Goal: Transaction & Acquisition: Purchase product/service

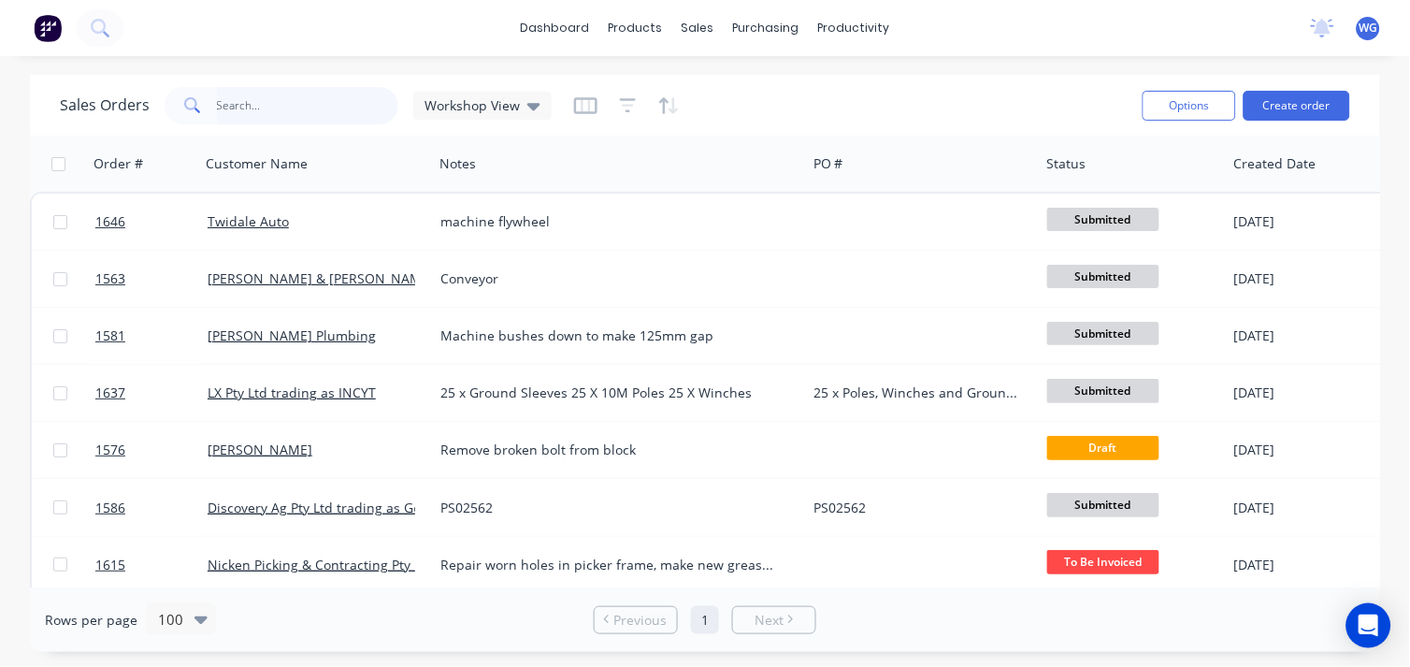
click at [255, 98] on input "text" at bounding box center [308, 105] width 182 height 37
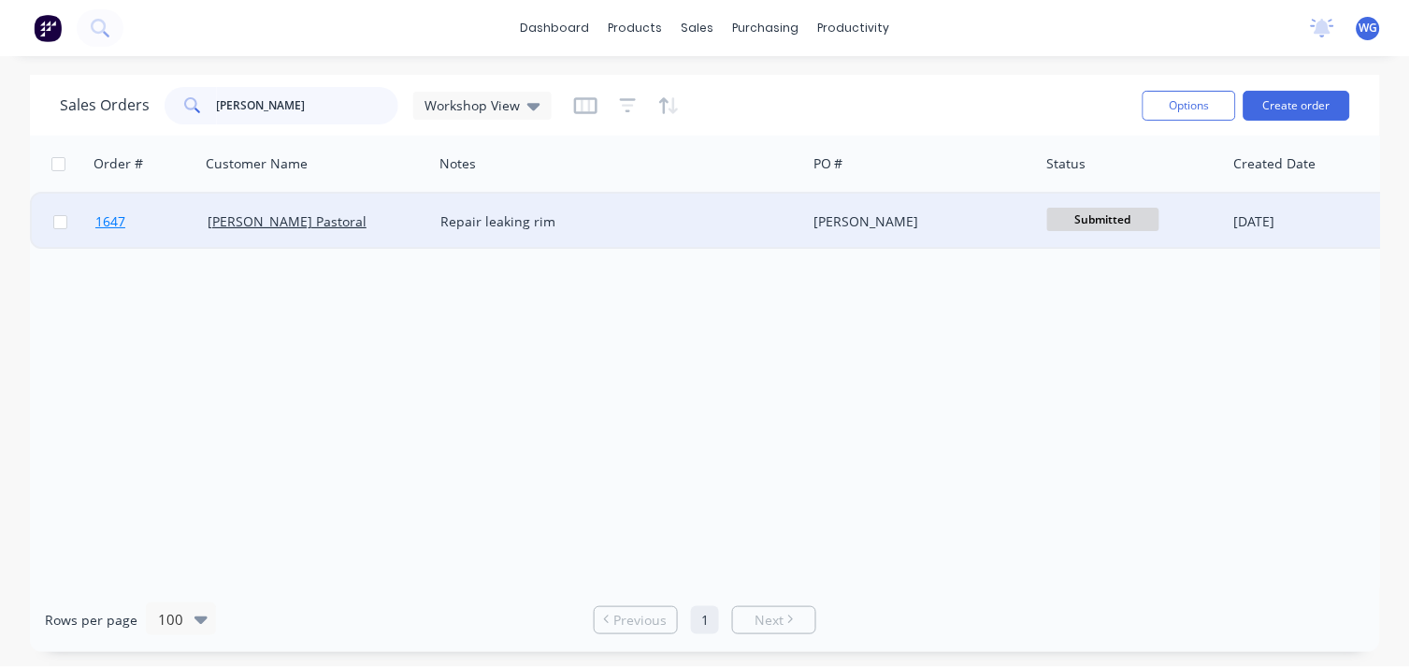
type input "[PERSON_NAME]"
click at [191, 220] on link "1647" at bounding box center [151, 222] width 112 height 56
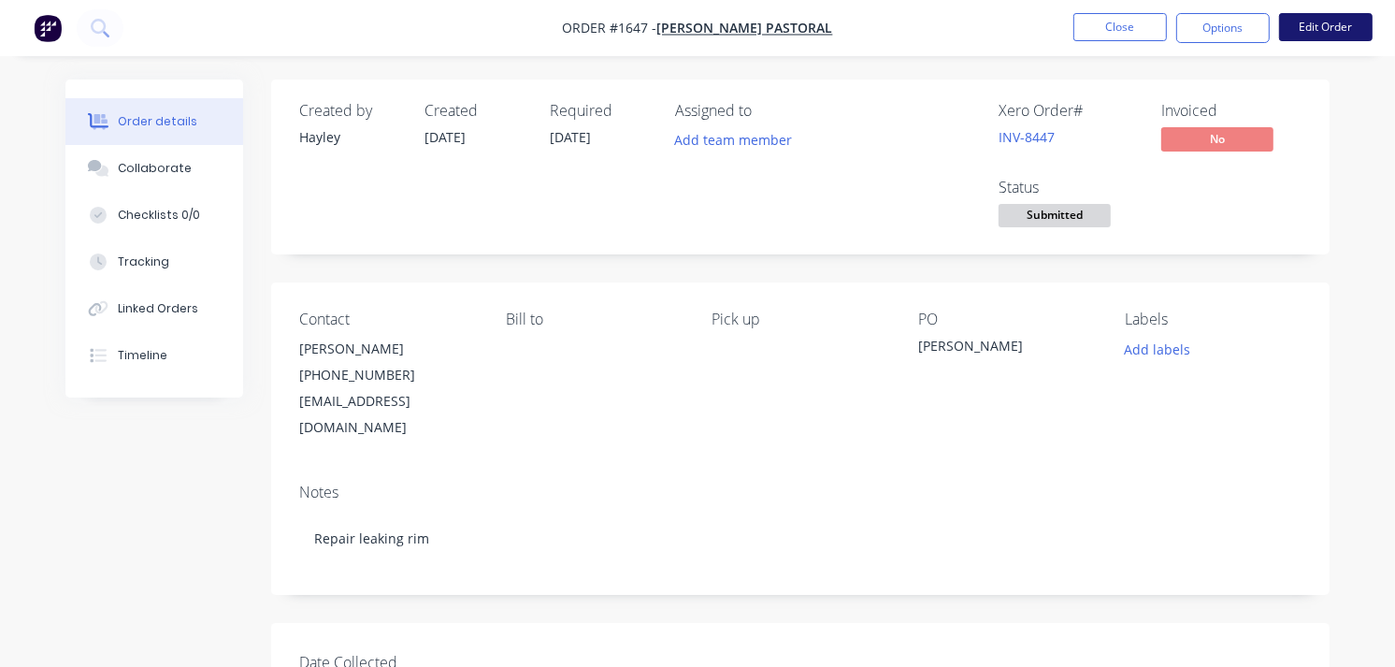
click at [1323, 22] on button "Edit Order" at bounding box center [1326, 27] width 94 height 28
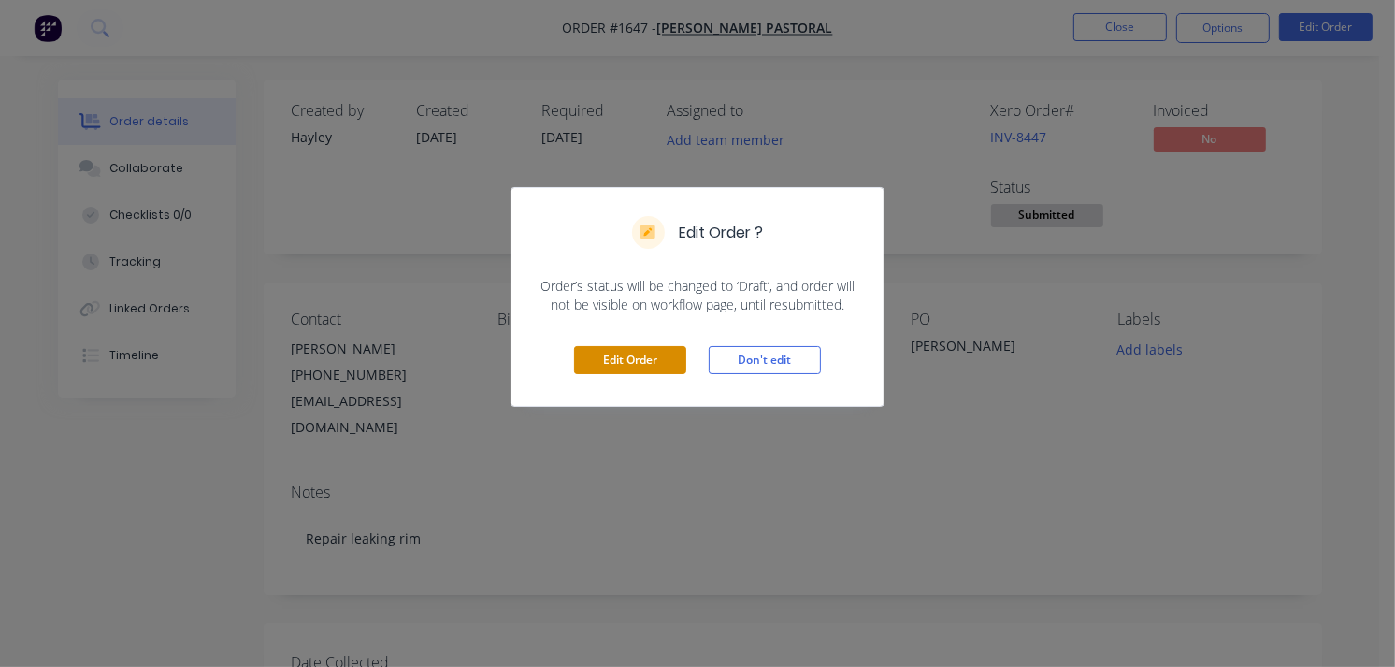
click at [660, 351] on button "Edit Order" at bounding box center [630, 360] width 112 height 28
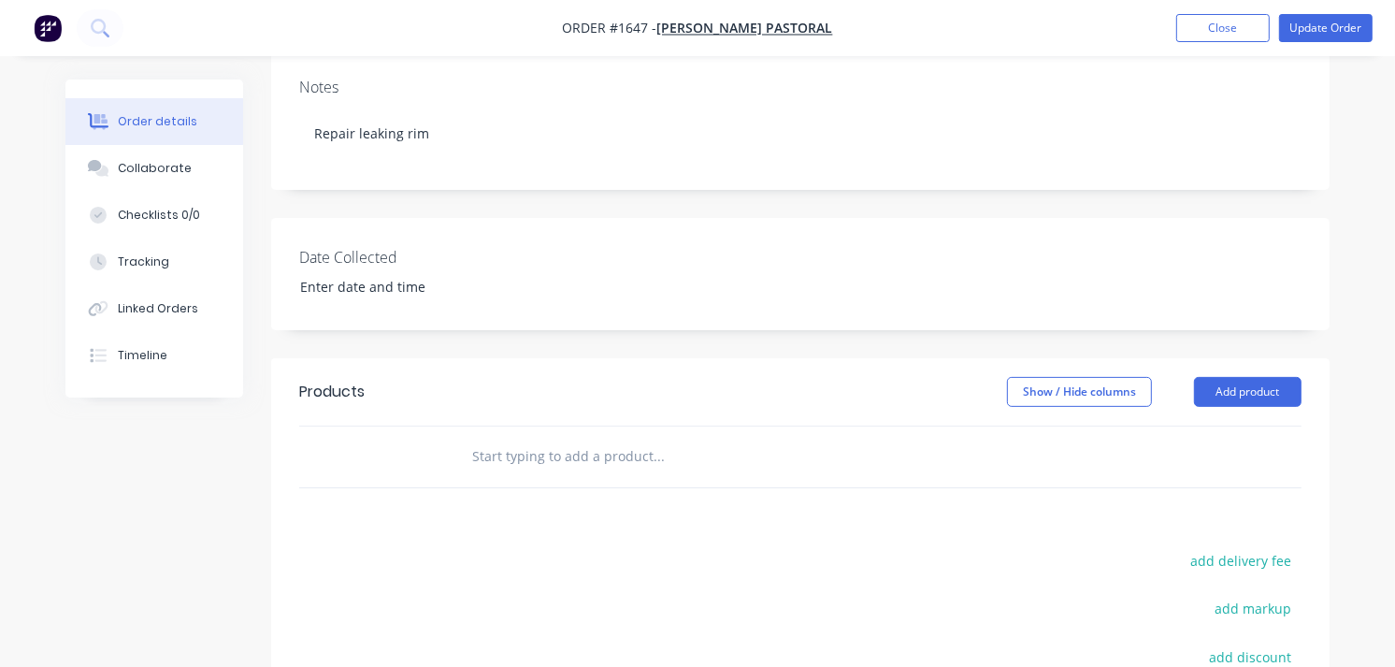
scroll to position [415, 0]
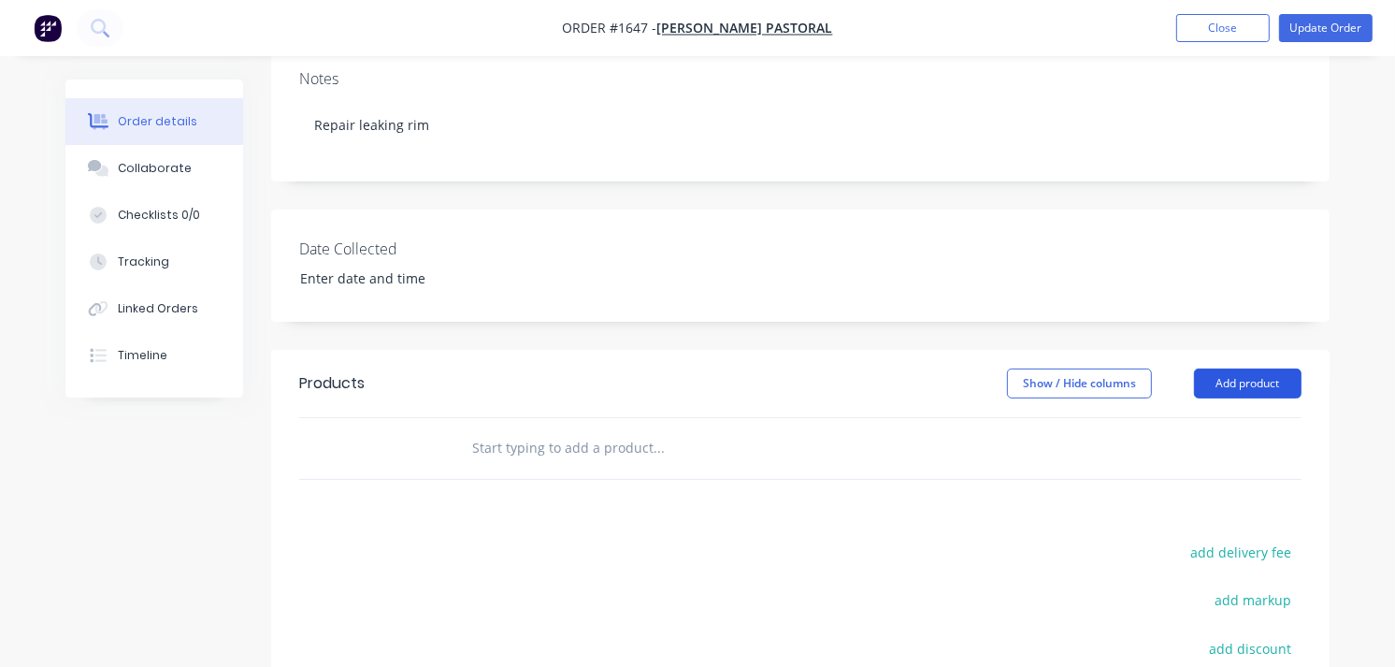
click at [1265, 368] on button "Add product" at bounding box center [1248, 383] width 108 height 30
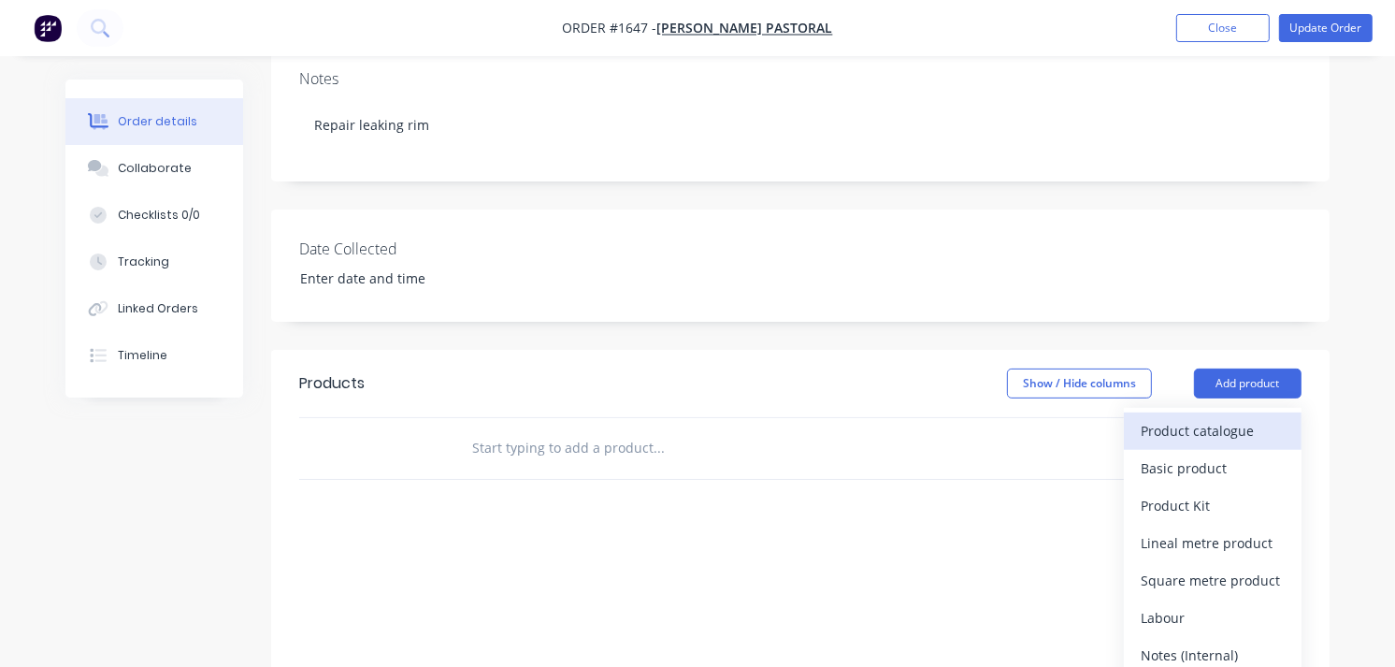
click at [1175, 417] on div "Product catalogue" at bounding box center [1213, 430] width 144 height 27
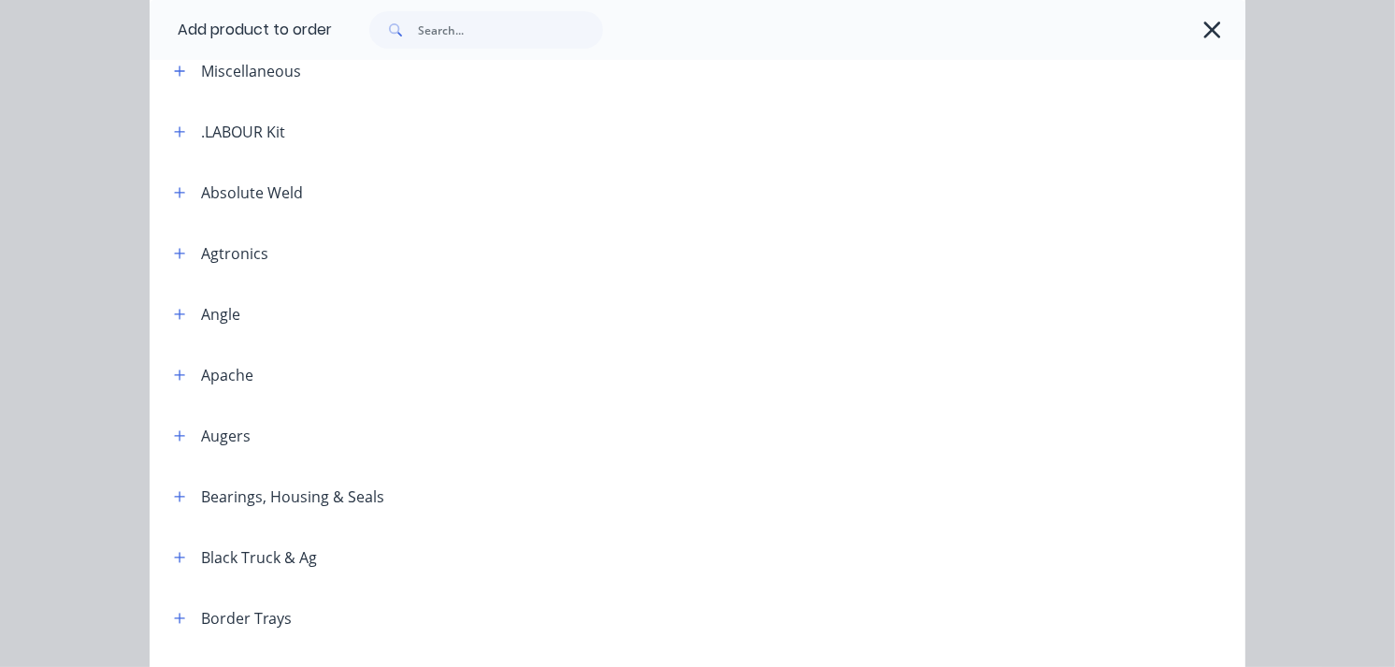
scroll to position [0, 0]
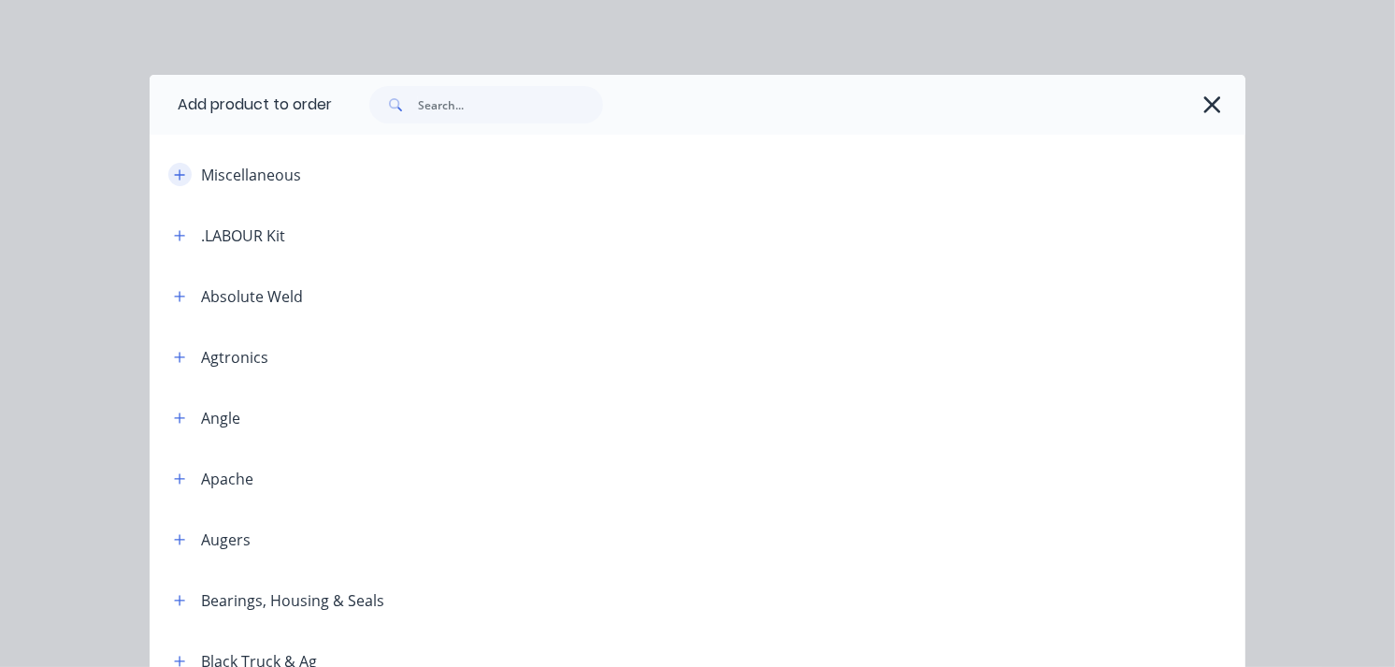
click at [174, 176] on icon "button" at bounding box center [179, 174] width 11 height 13
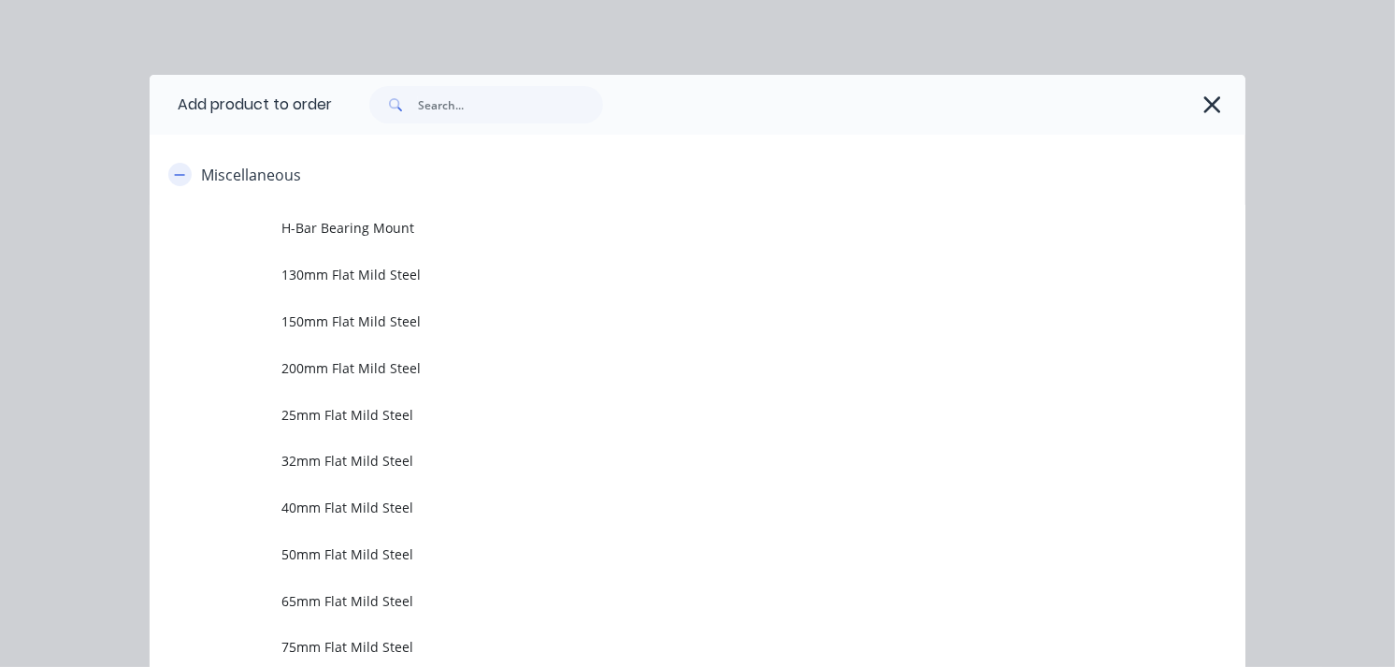
click at [176, 176] on icon "button" at bounding box center [179, 174] width 11 height 13
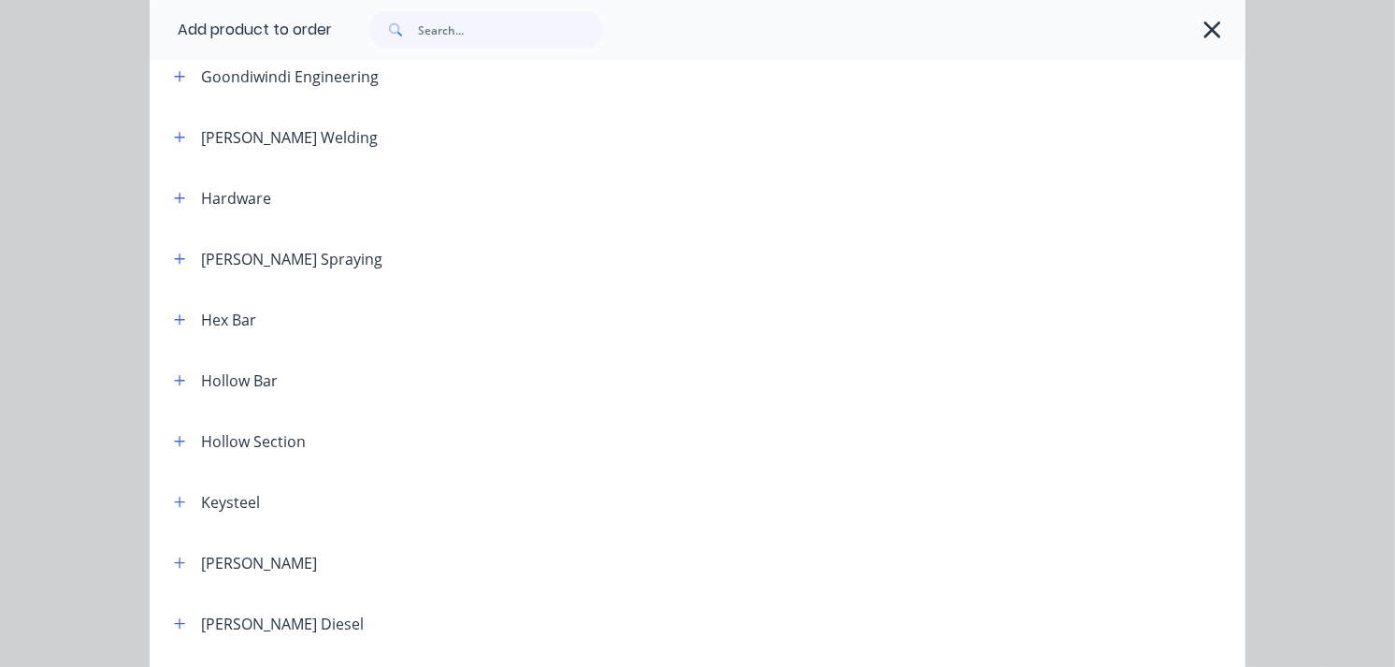
scroll to position [1350, 0]
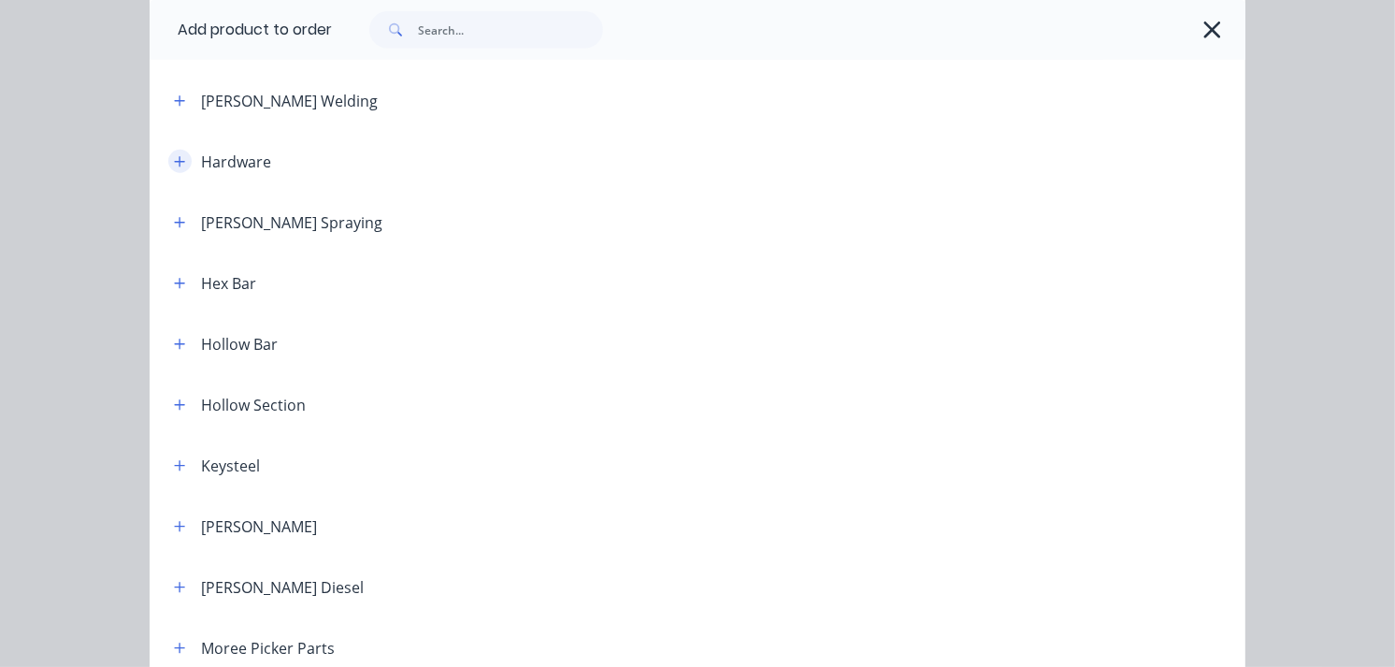
click at [175, 161] on icon "button" at bounding box center [180, 161] width 10 height 10
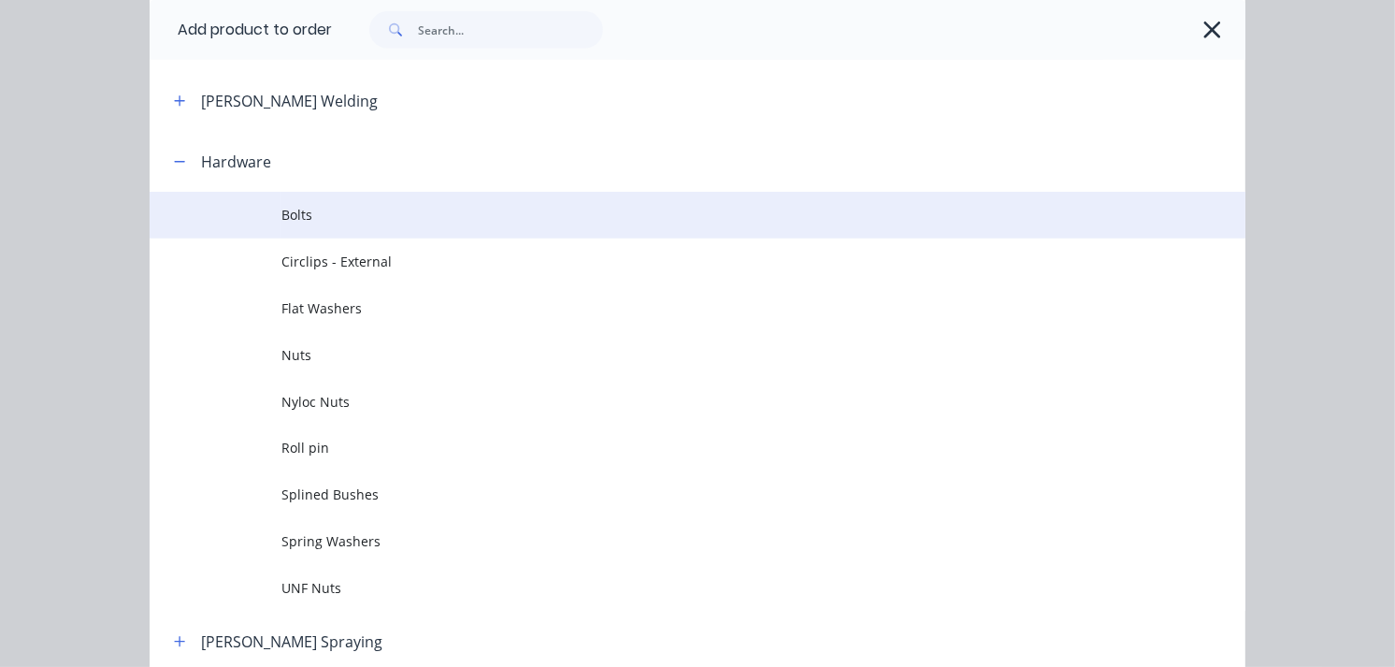
click at [306, 206] on span "Bolts" at bounding box center [666, 215] width 771 height 20
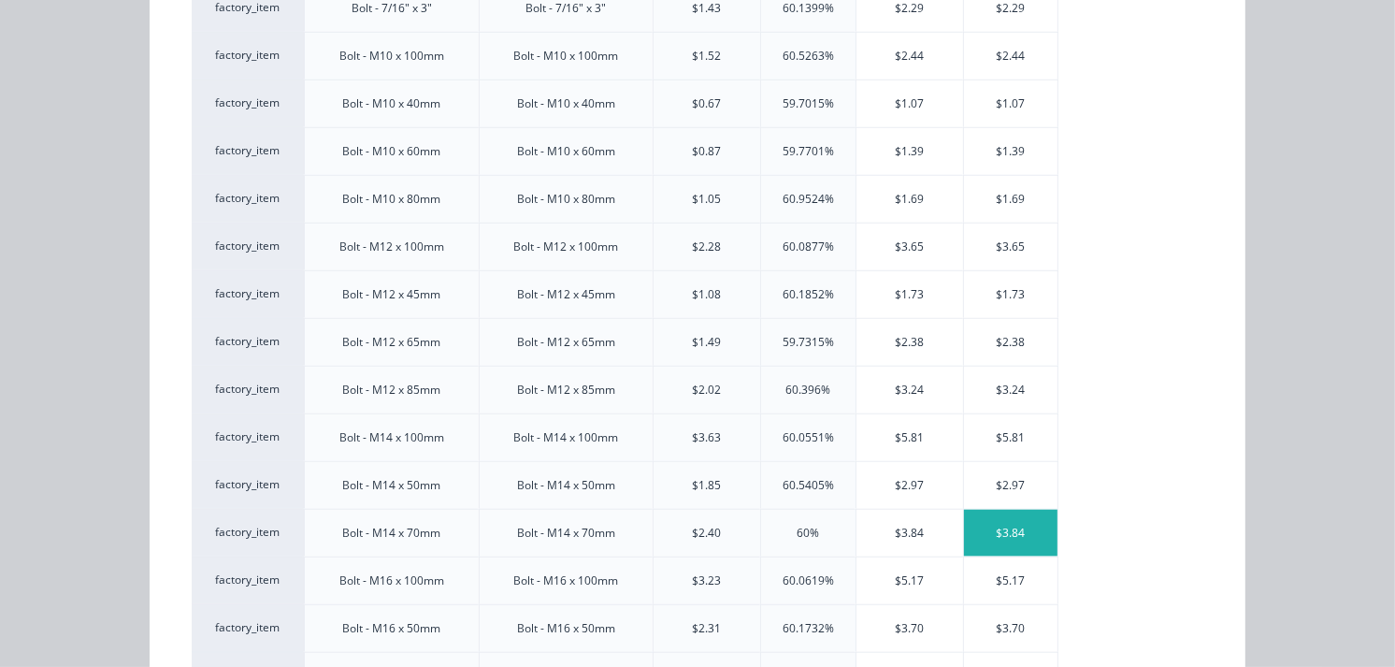
click at [1001, 529] on div "$3.84" at bounding box center [1011, 533] width 94 height 47
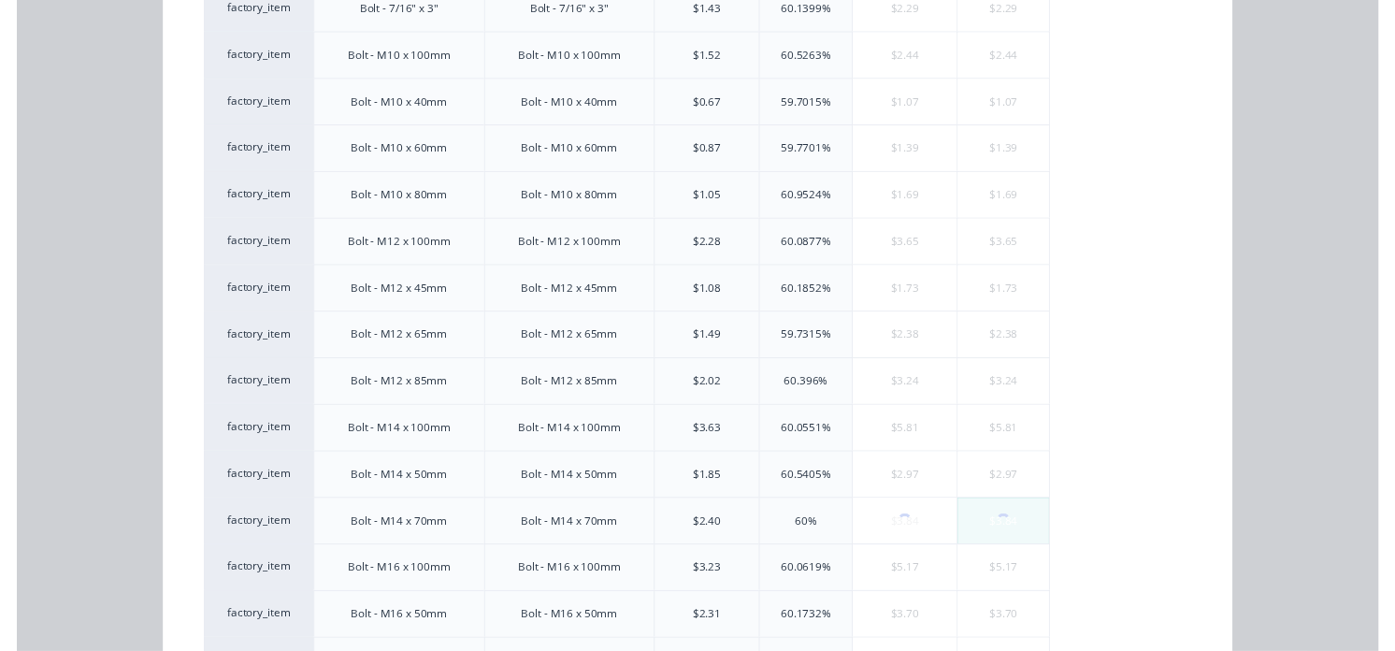
scroll to position [0, 0]
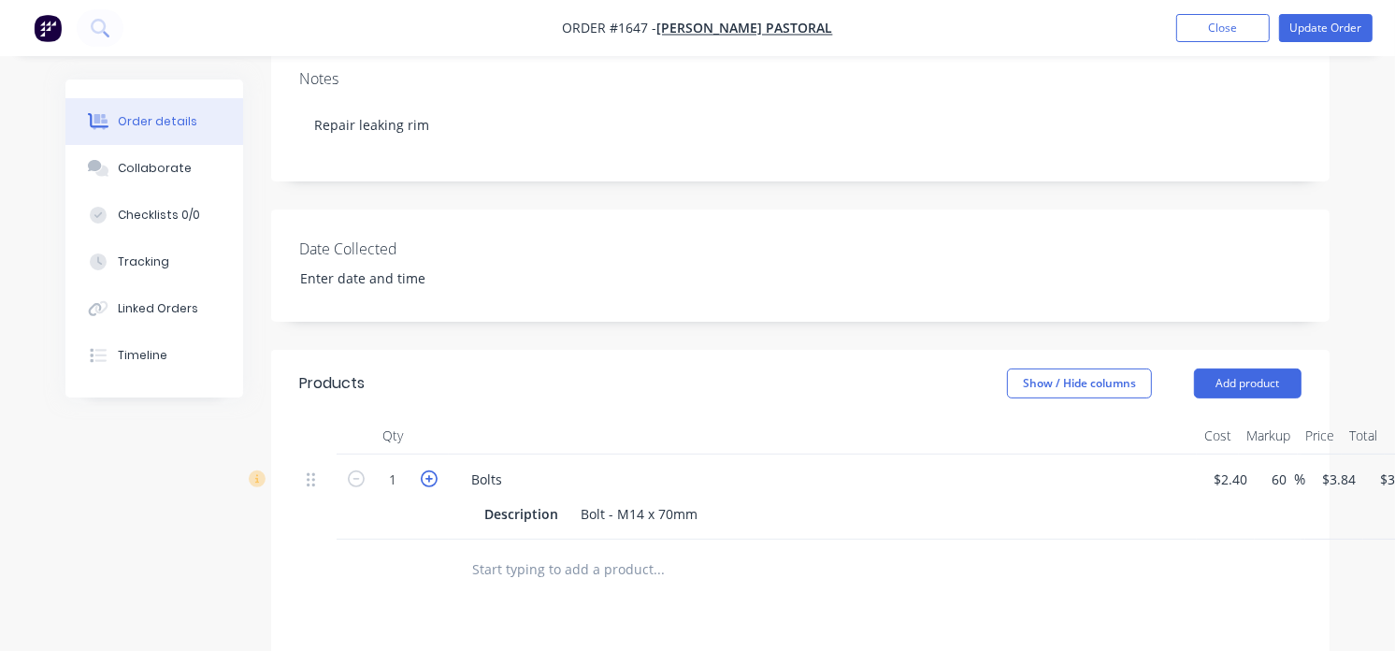
click at [434, 470] on icon "button" at bounding box center [429, 478] width 17 height 17
type input "2"
type input "$7.68"
click at [434, 470] on icon "button" at bounding box center [429, 478] width 17 height 17
type input "3"
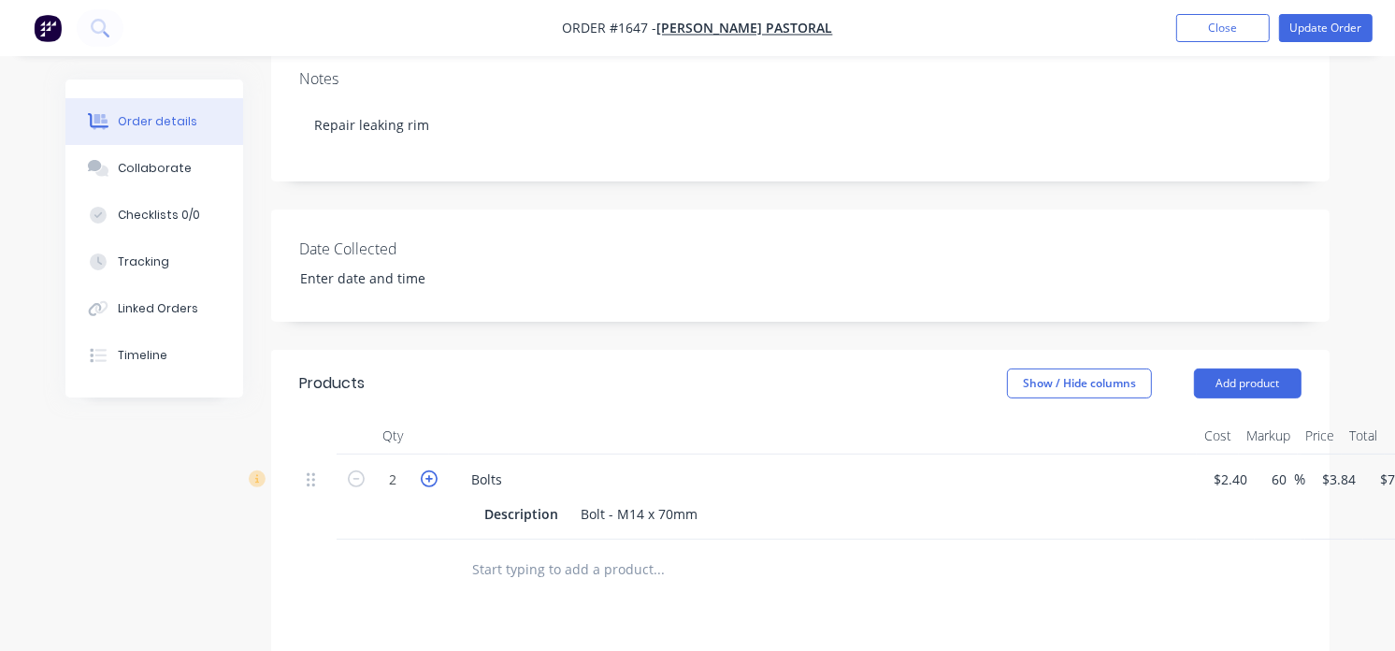
type input "$11.52"
click at [434, 470] on icon "button" at bounding box center [429, 478] width 17 height 17
type input "4"
type input "$15.36"
click at [434, 470] on icon "button" at bounding box center [429, 478] width 17 height 17
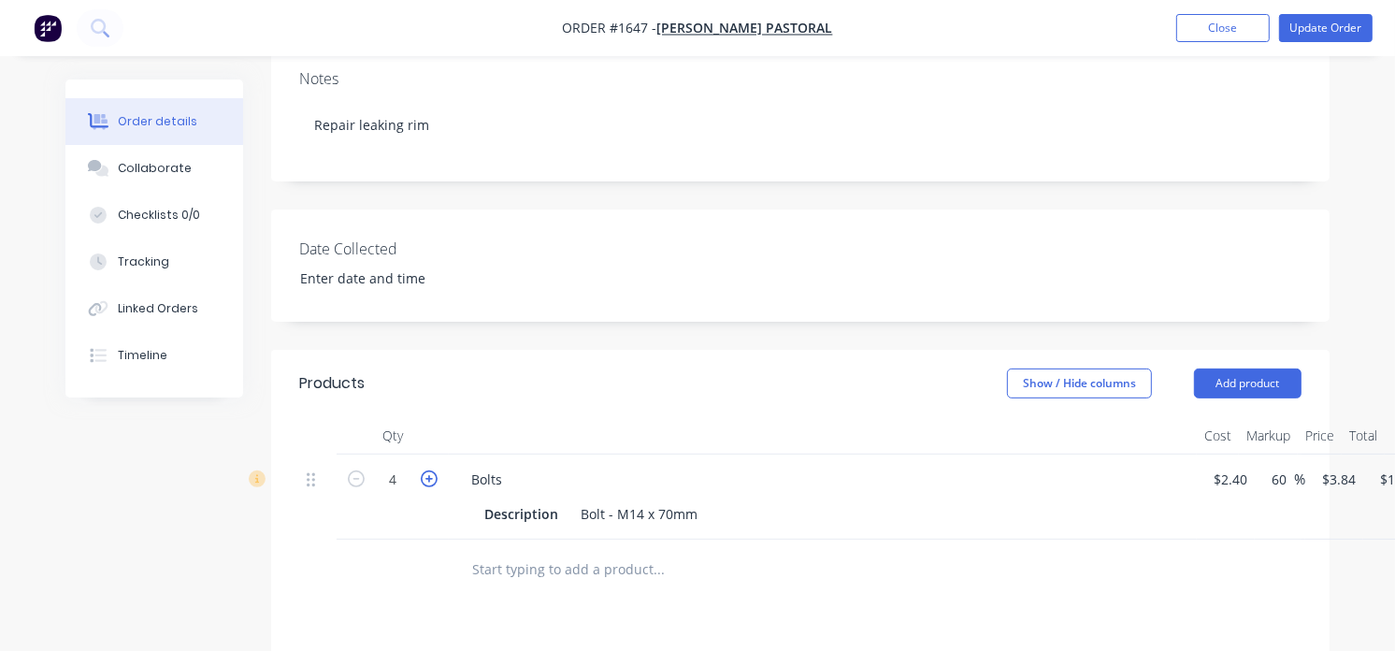
type input "5"
type input "$19.20"
click at [434, 470] on icon "button" at bounding box center [429, 478] width 17 height 17
type input "6"
type input "$23.04"
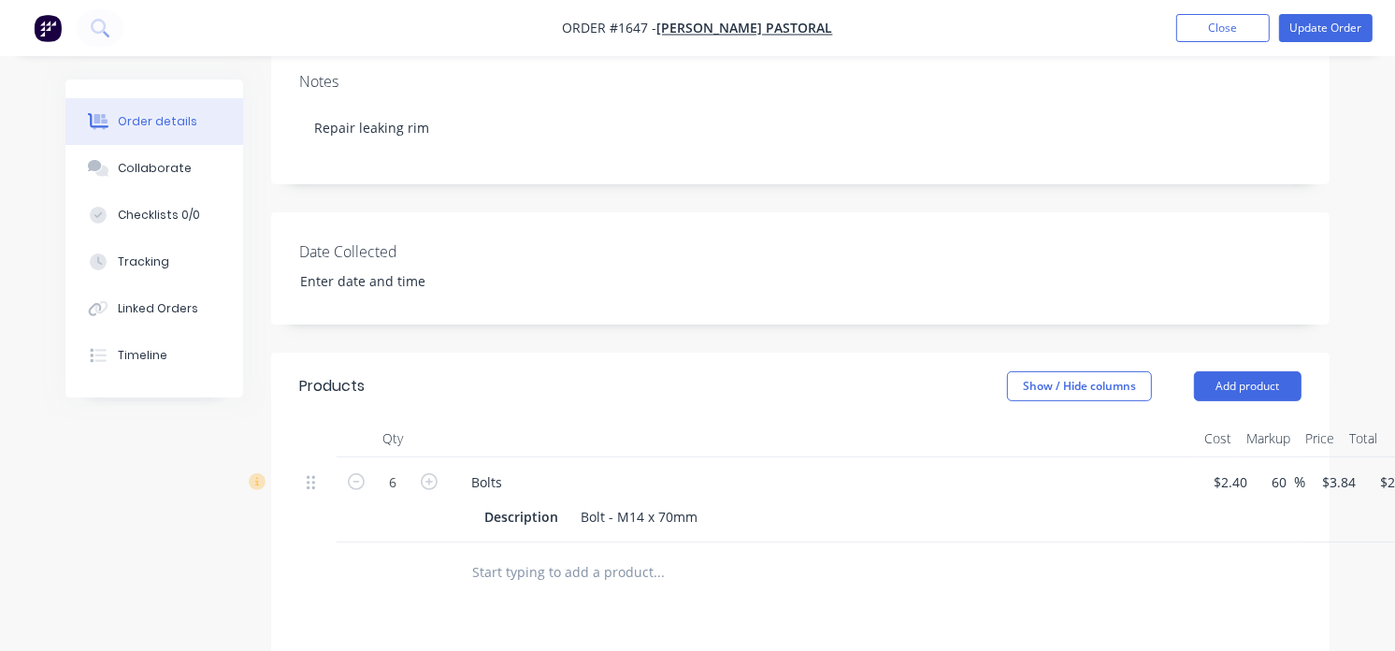
scroll to position [402, 0]
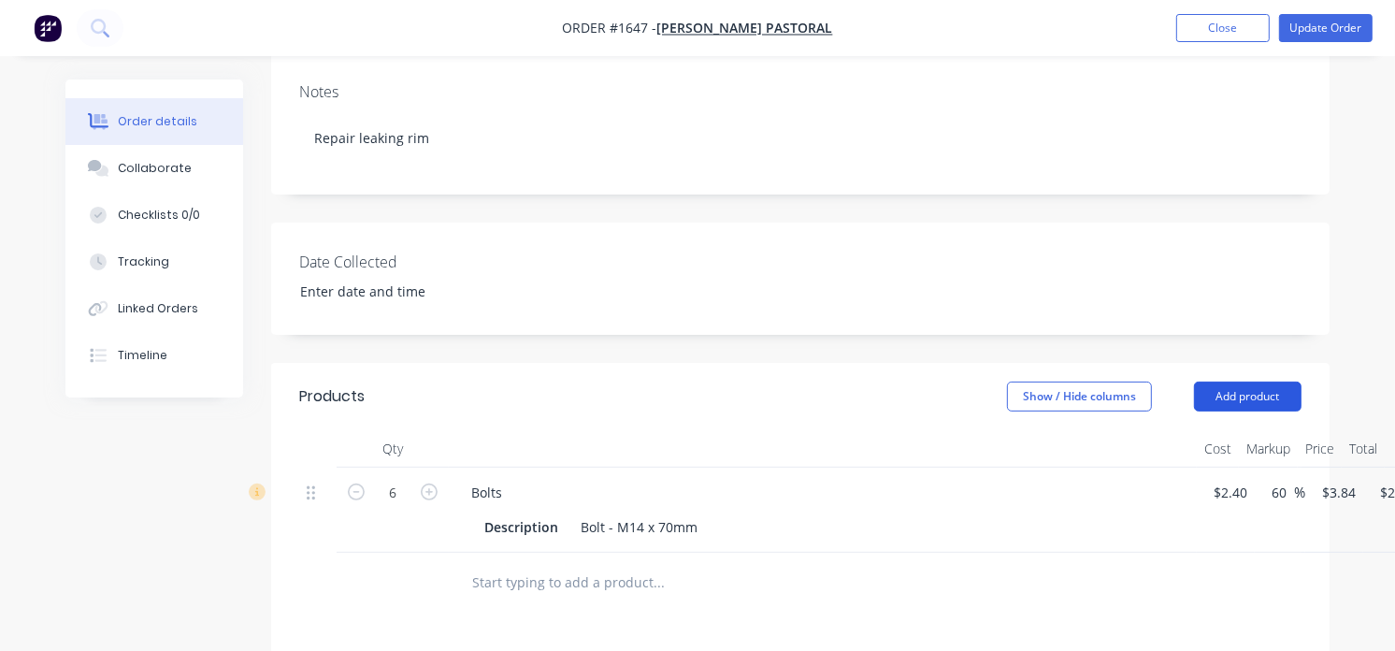
click at [1218, 382] on button "Add product" at bounding box center [1248, 397] width 108 height 30
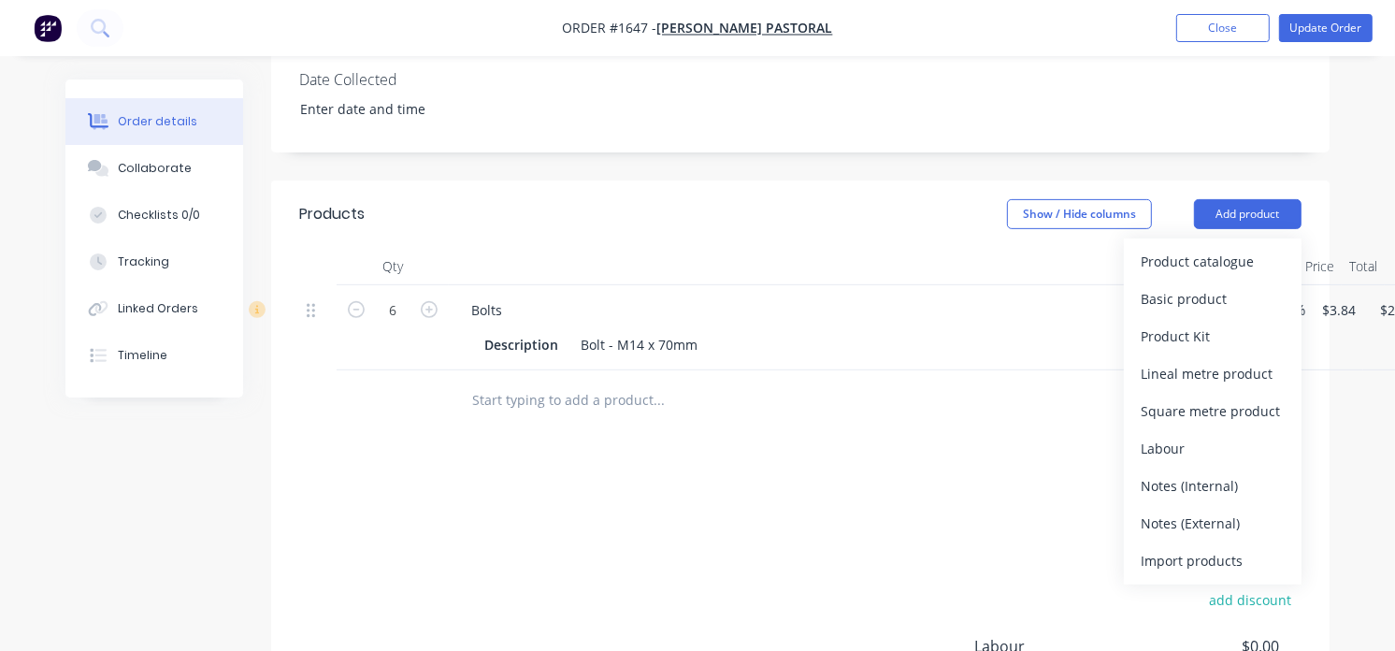
scroll to position [610, 0]
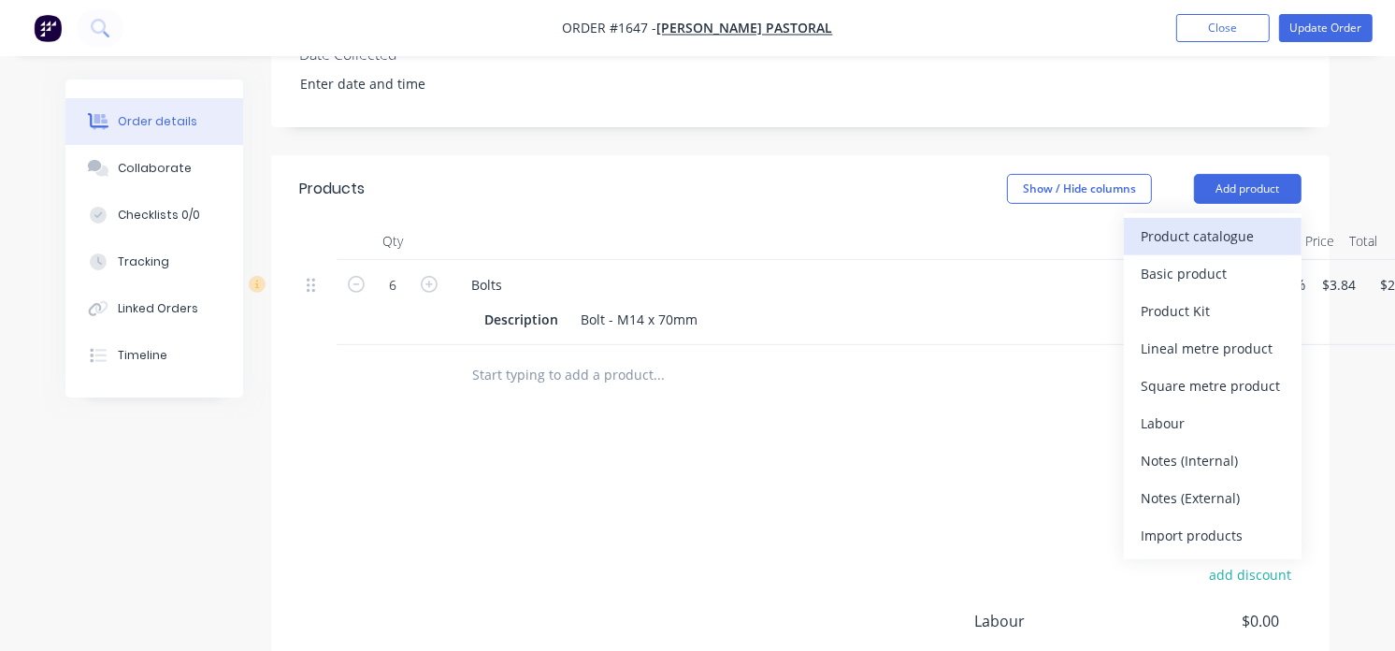
click at [1164, 223] on div "Product catalogue" at bounding box center [1213, 236] width 144 height 27
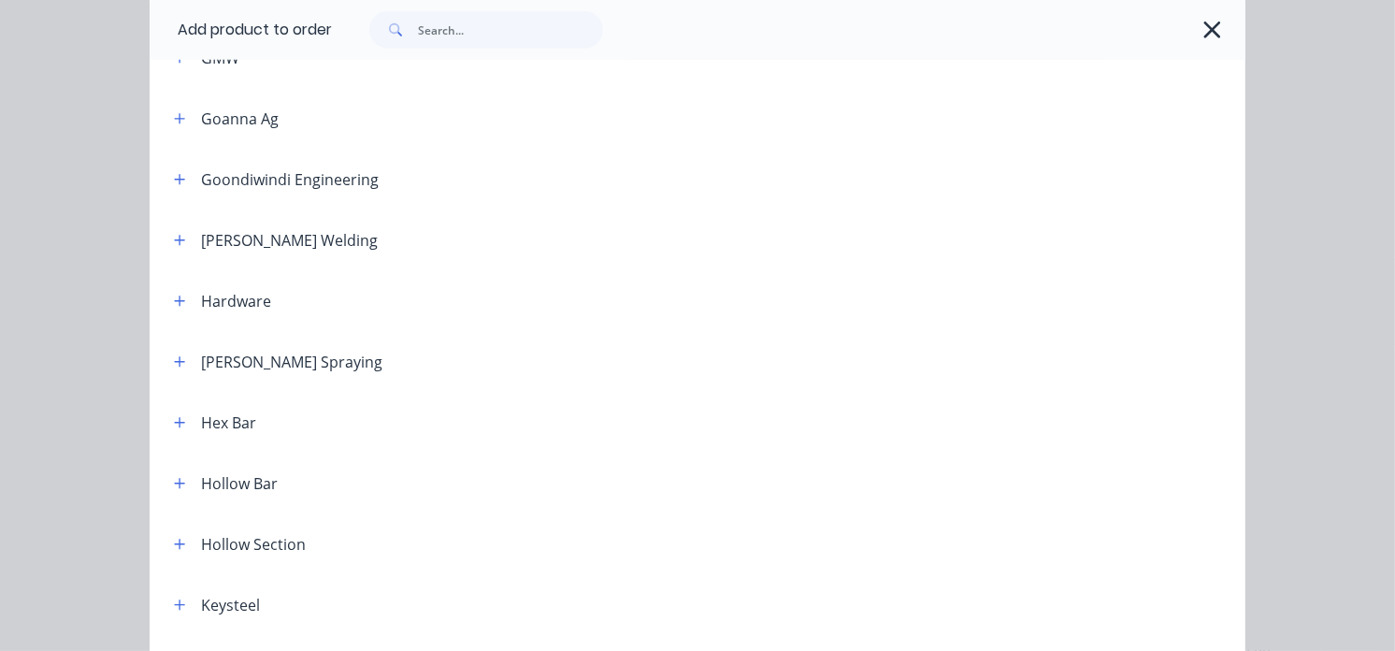
scroll to position [1246, 0]
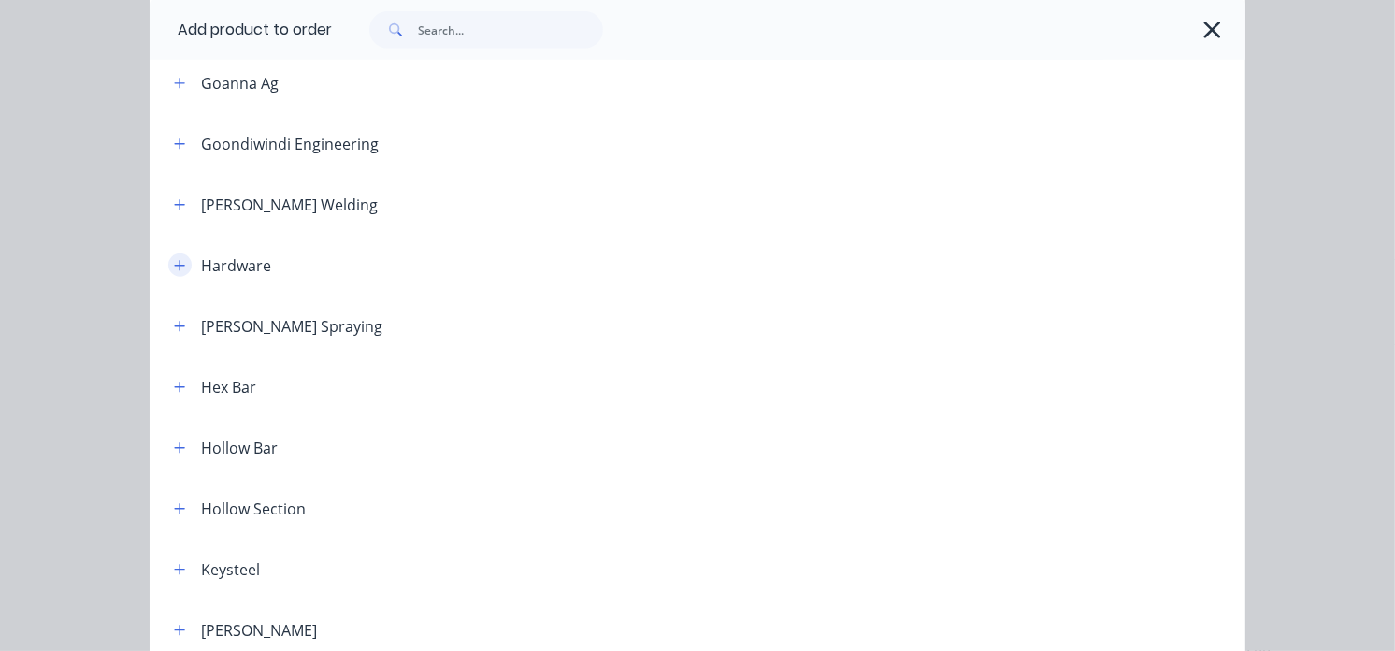
click at [175, 265] on icon "button" at bounding box center [180, 265] width 10 height 10
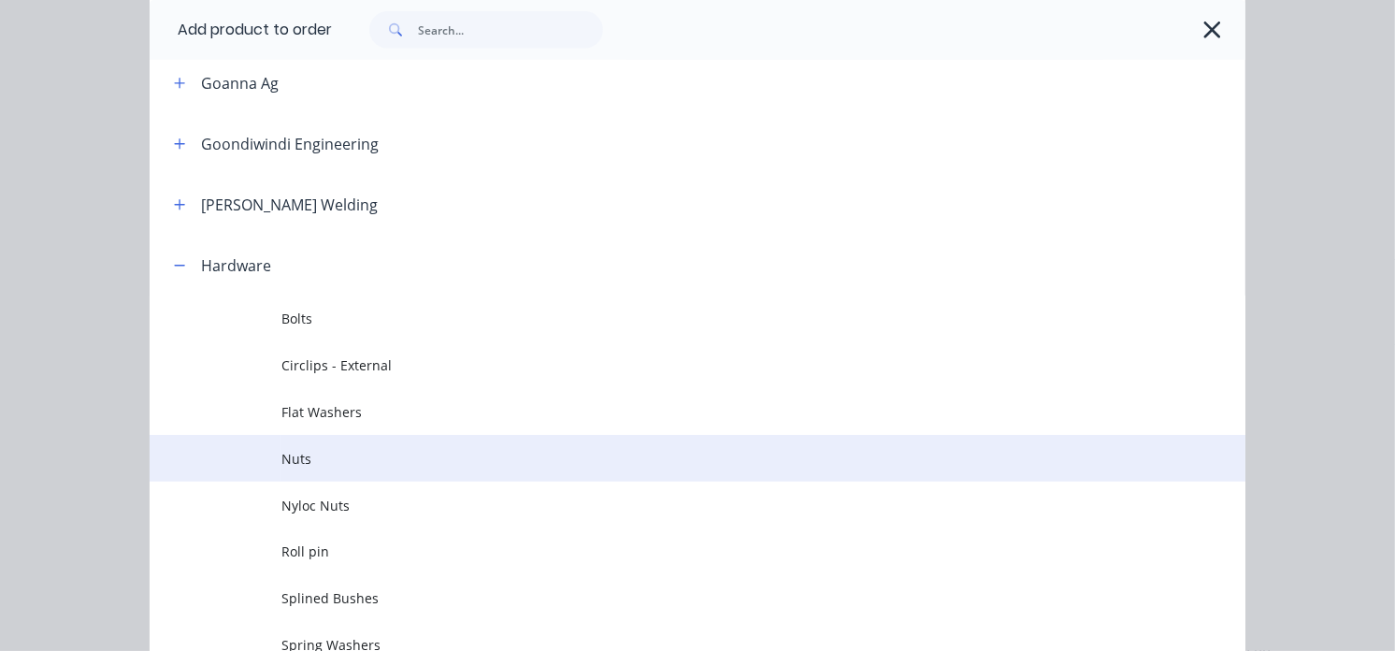
click at [295, 453] on span "Nuts" at bounding box center [666, 459] width 771 height 20
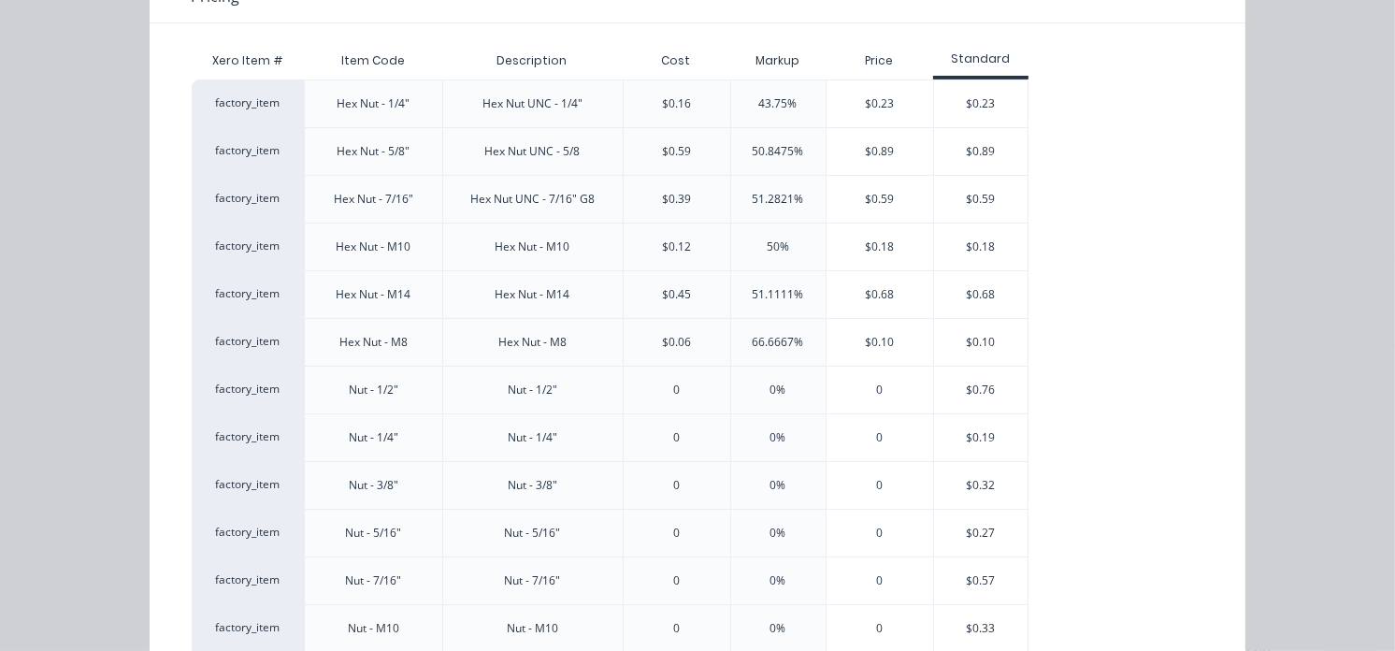
scroll to position [197, 0]
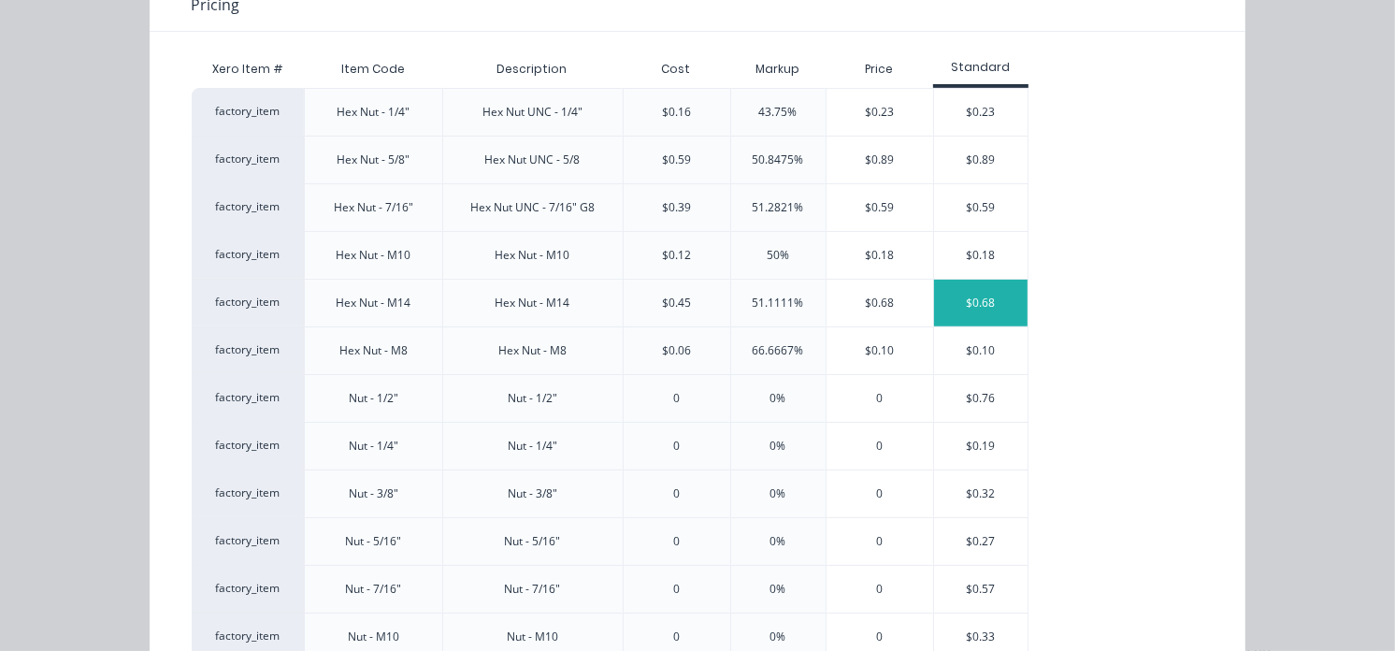
click at [963, 295] on div "$0.68" at bounding box center [981, 303] width 94 height 47
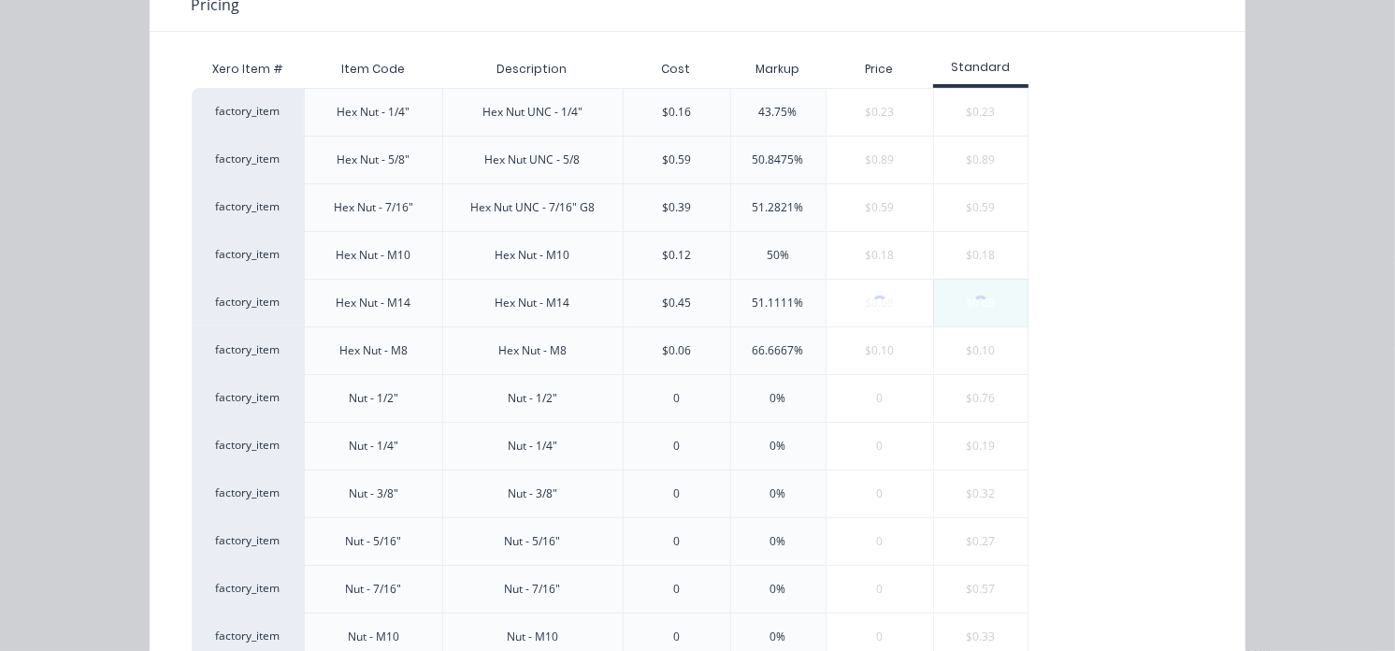
scroll to position [0, 0]
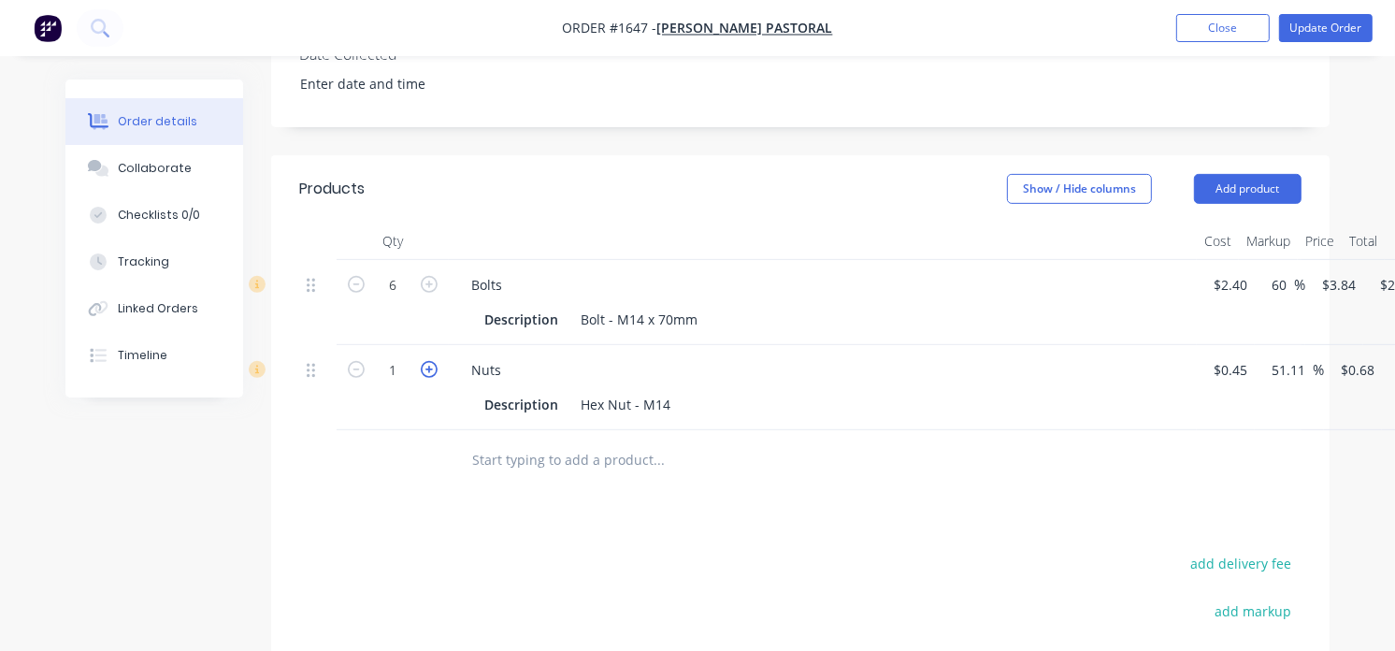
click at [430, 361] on icon "button" at bounding box center [429, 369] width 17 height 17
type input "2"
type input "$1.36"
click at [430, 361] on icon "button" at bounding box center [429, 369] width 17 height 17
type input "3"
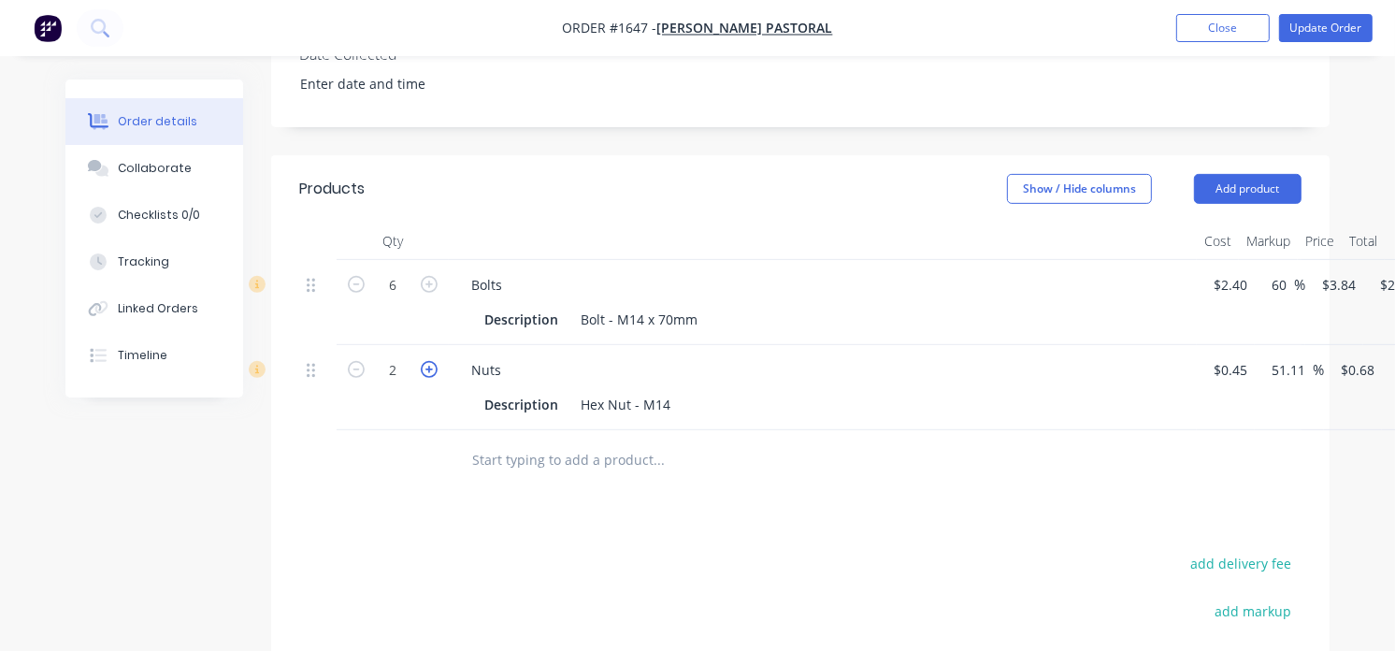
type input "$2.04"
click at [430, 361] on icon "button" at bounding box center [429, 369] width 17 height 17
type input "4"
type input "$2.72"
click at [430, 361] on icon "button" at bounding box center [429, 369] width 17 height 17
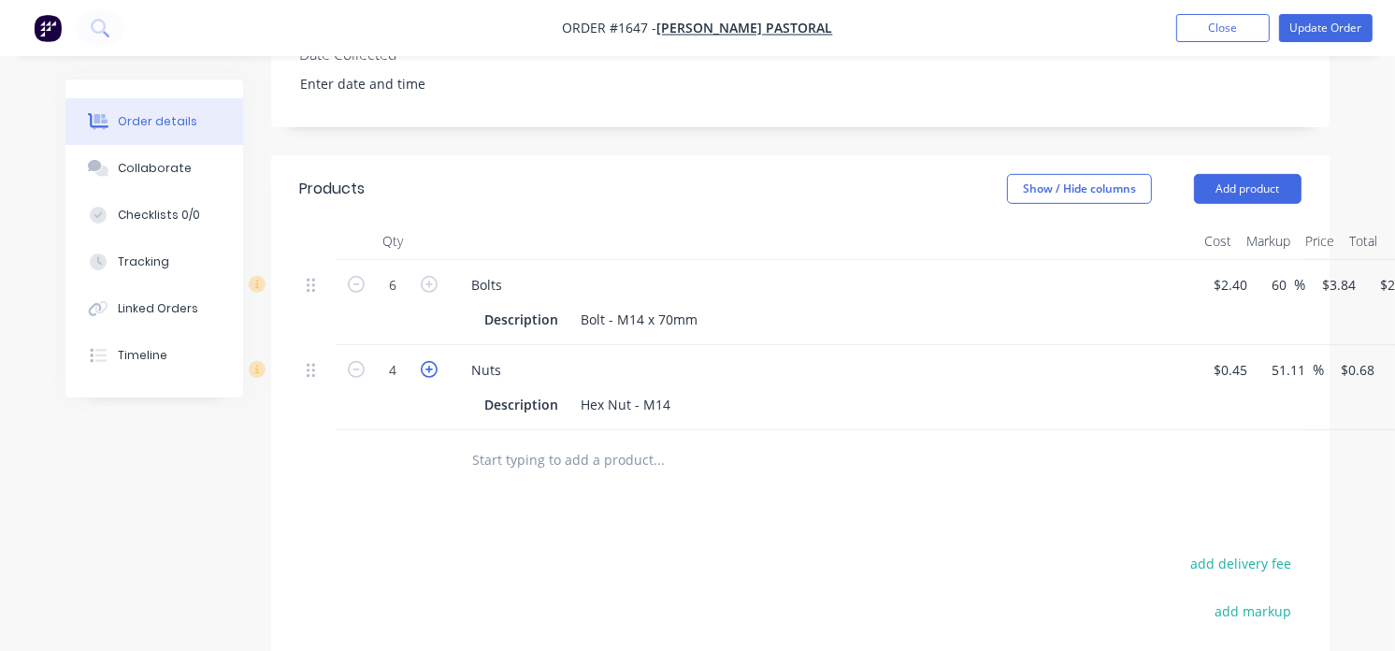
type input "5"
type input "$3.40"
click at [430, 361] on icon "button" at bounding box center [429, 369] width 17 height 17
type input "6"
type input "$4.08"
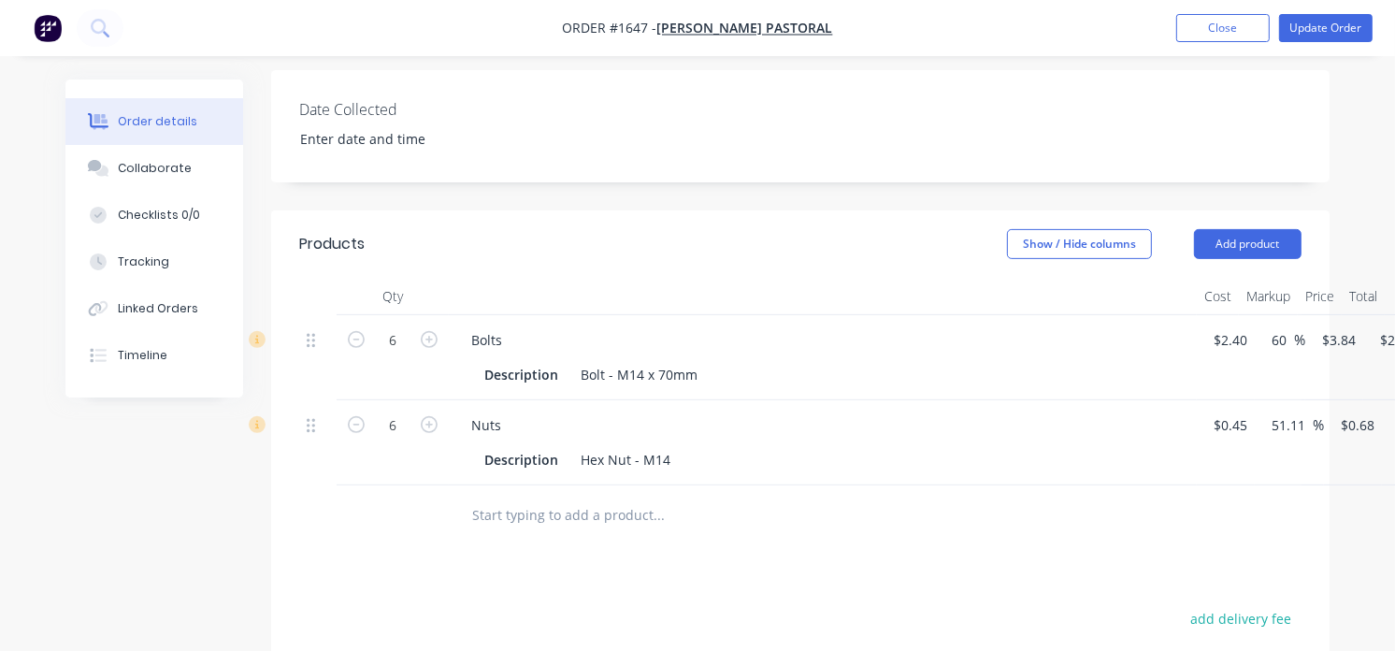
scroll to position [506, 0]
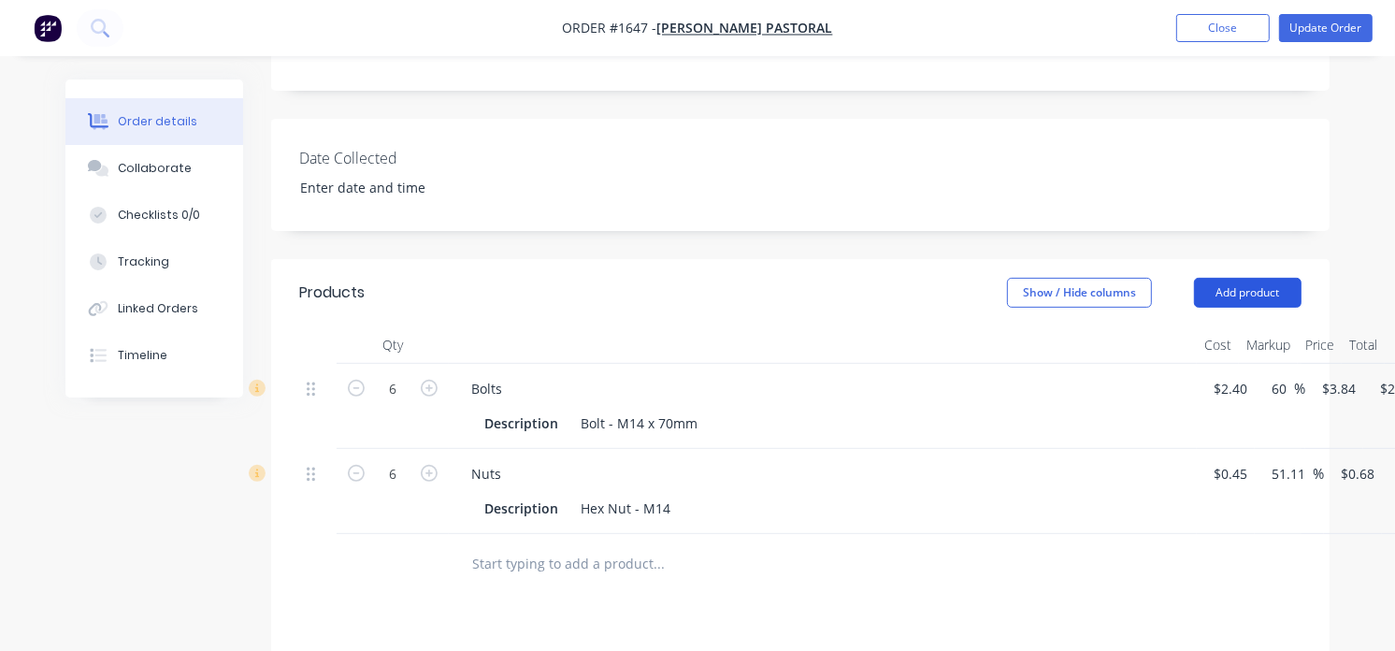
click at [1260, 278] on button "Add product" at bounding box center [1248, 293] width 108 height 30
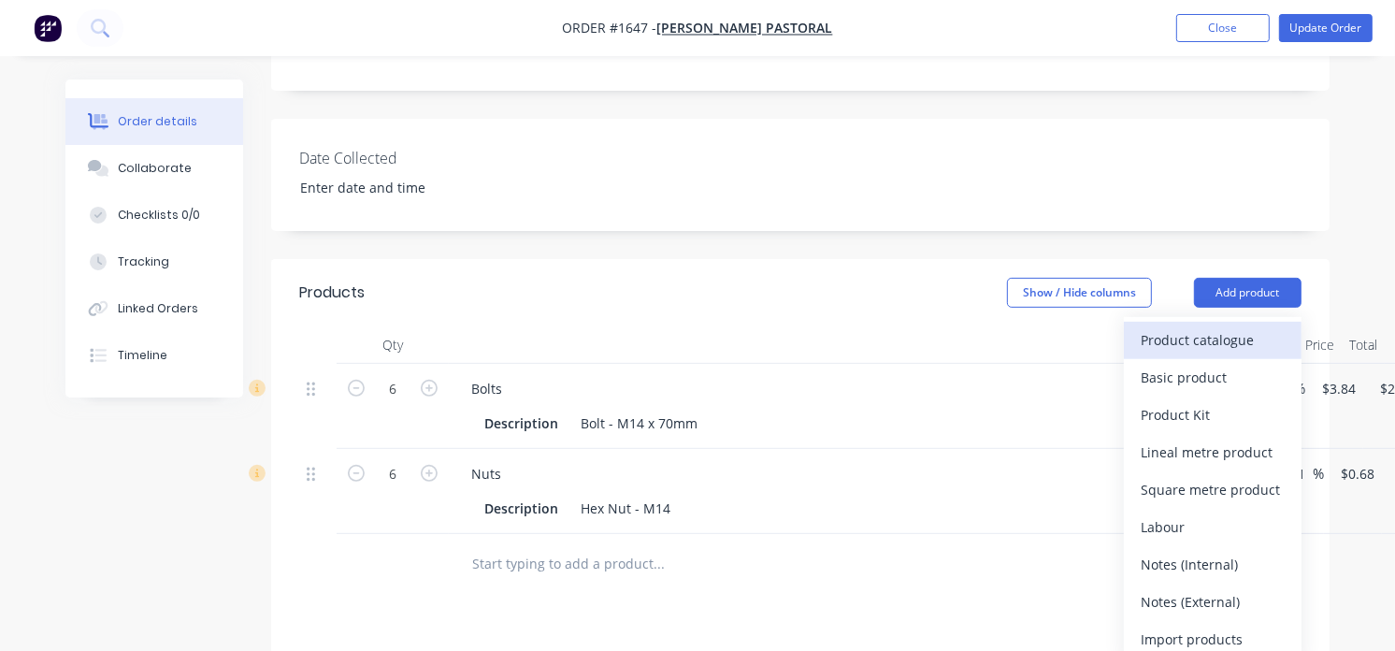
click at [1216, 326] on div "Product catalogue" at bounding box center [1213, 339] width 144 height 27
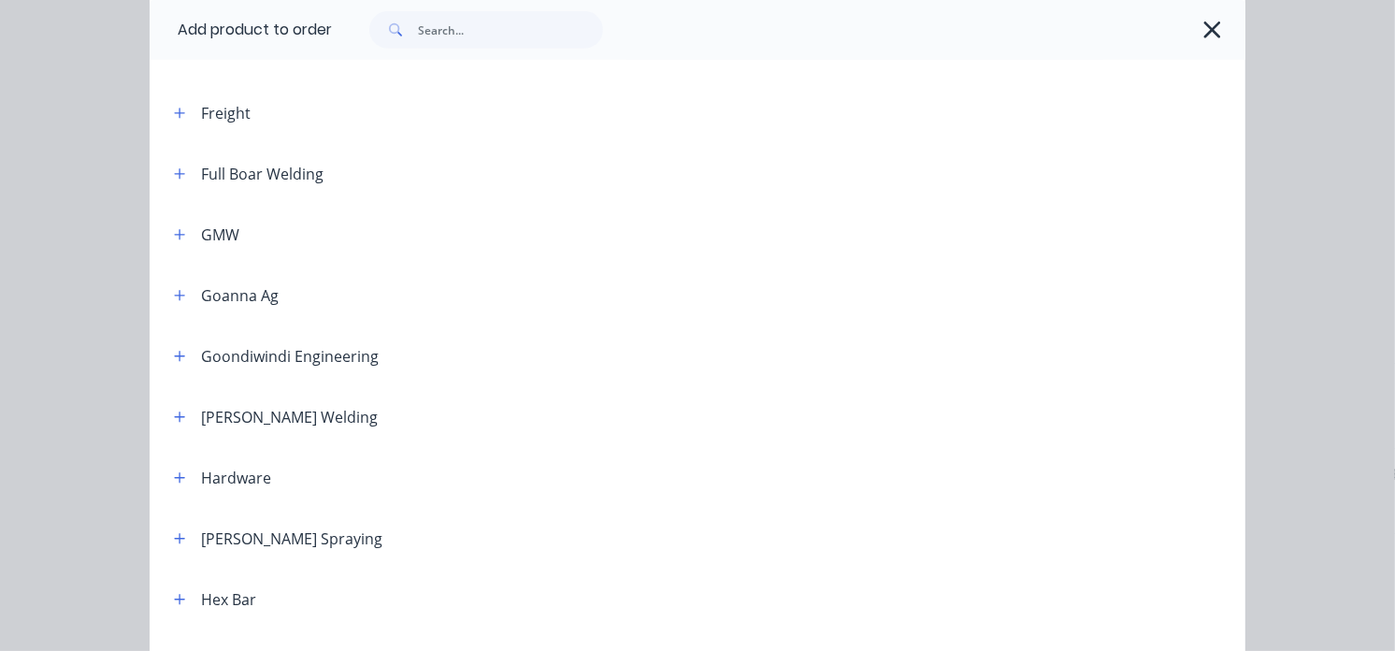
scroll to position [1039, 0]
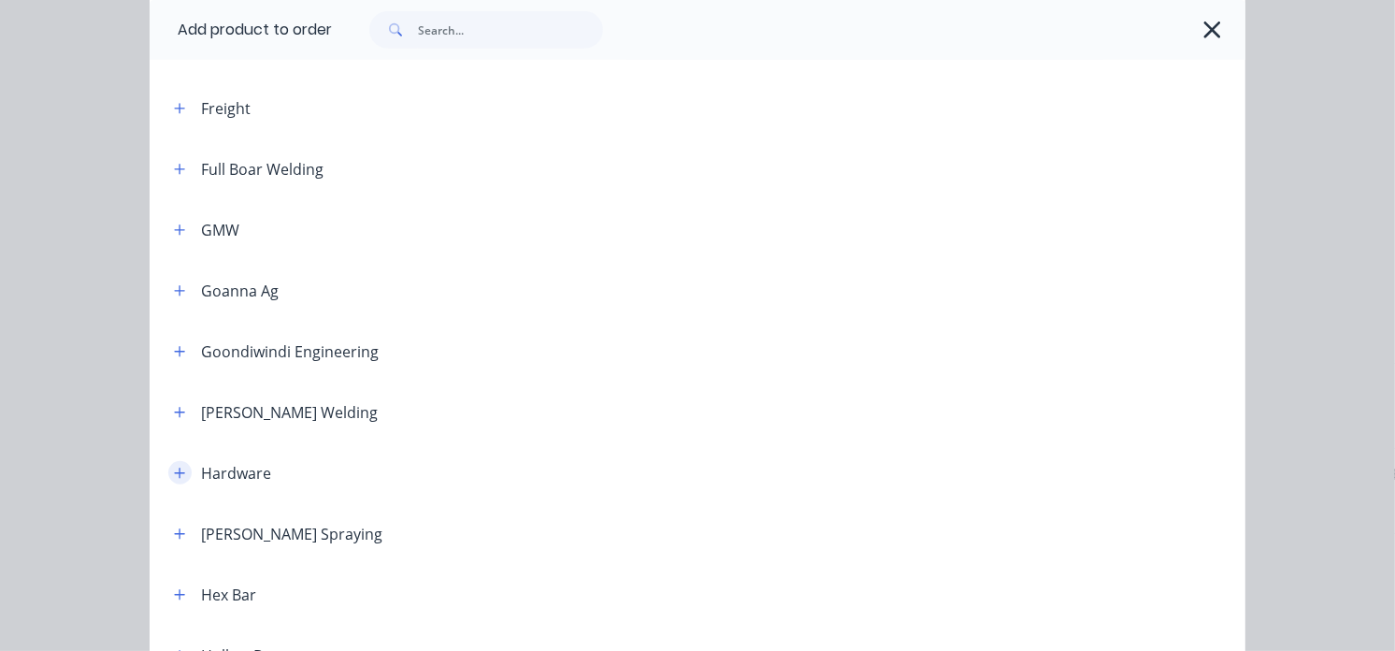
click at [174, 470] on icon "button" at bounding box center [179, 473] width 11 height 13
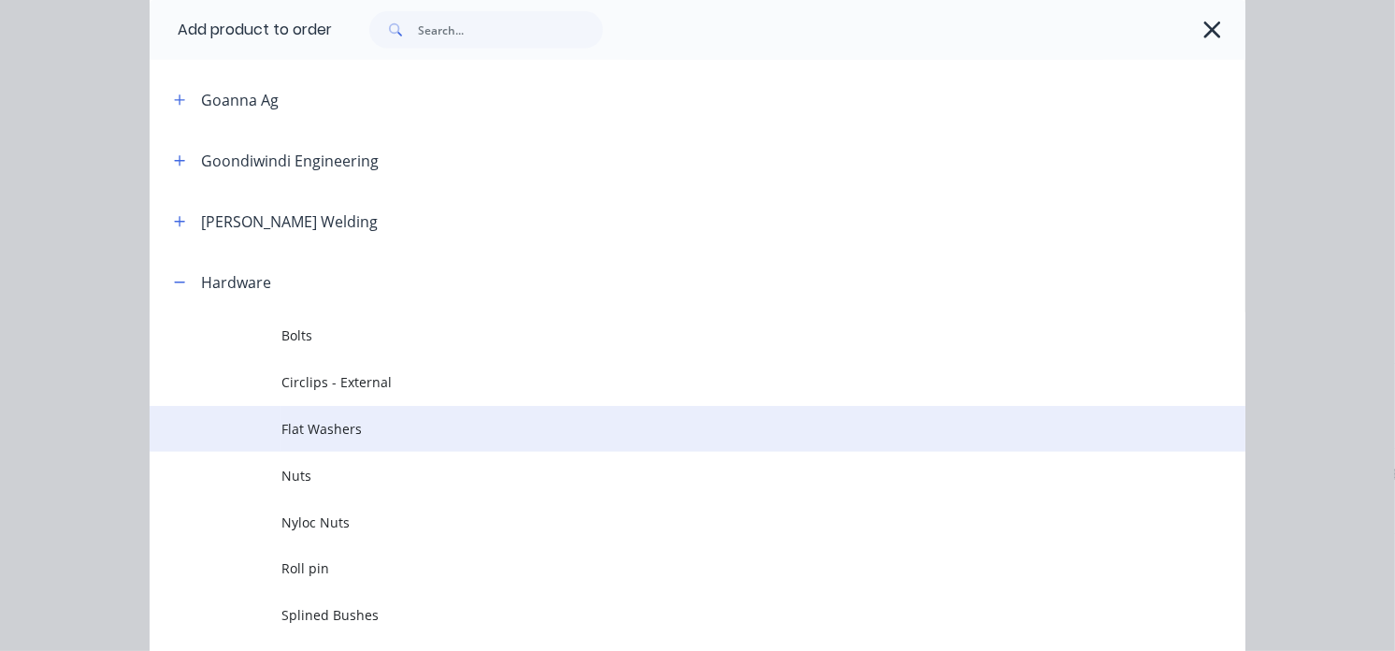
scroll to position [1246, 0]
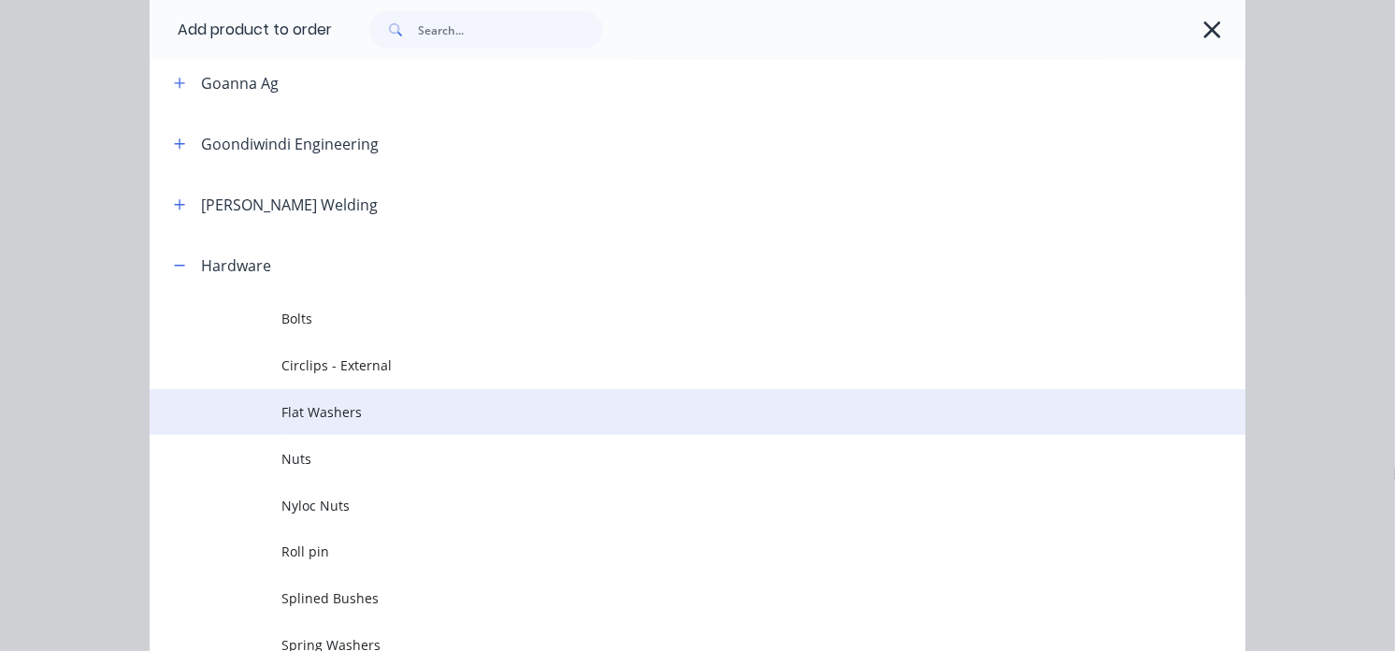
click at [357, 414] on span "Flat Washers" at bounding box center [666, 412] width 771 height 20
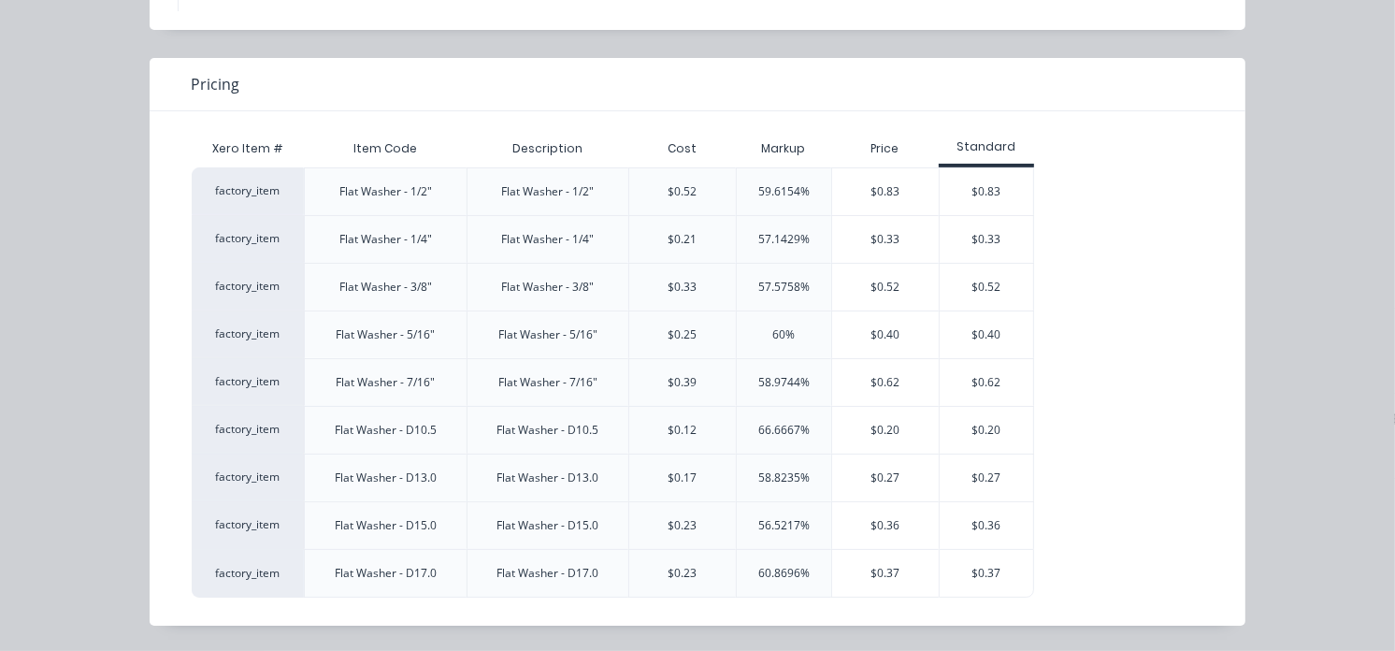
scroll to position [610, 0]
click at [961, 518] on div "$0.36" at bounding box center [987, 525] width 94 height 47
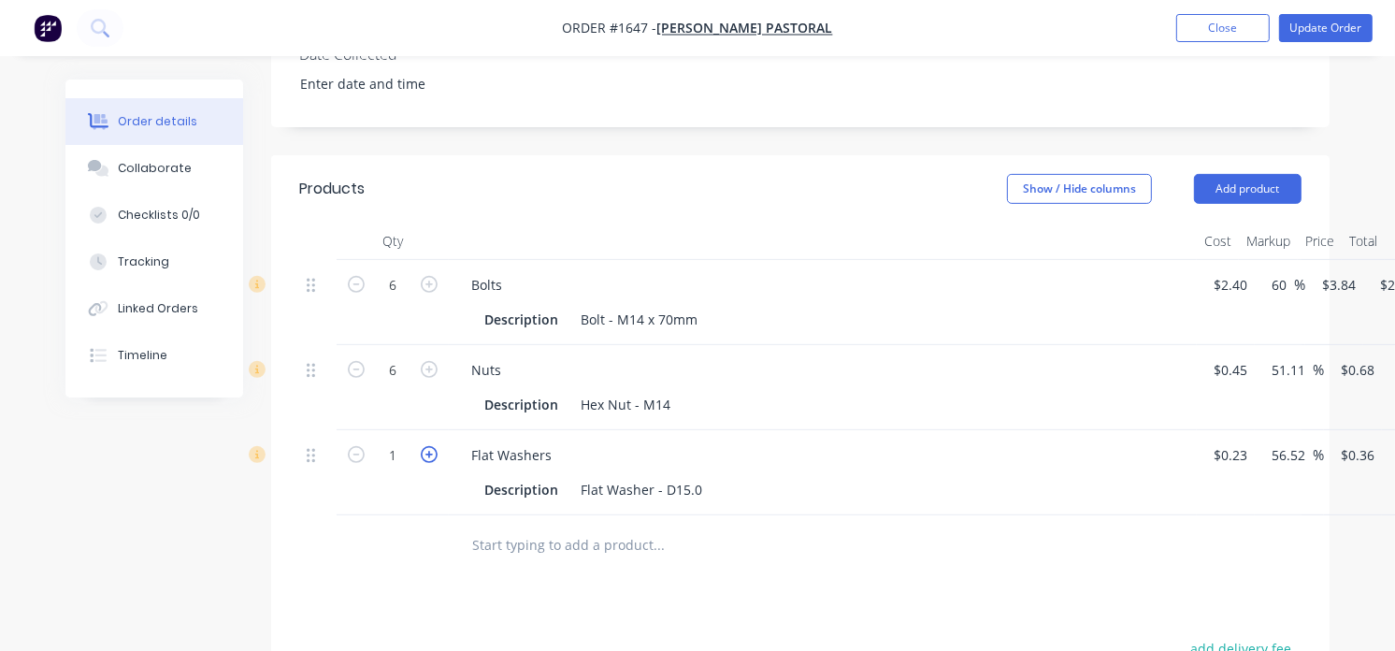
click at [432, 446] on icon "button" at bounding box center [429, 454] width 17 height 17
type input "2"
type input "$0.72"
click at [432, 446] on icon "button" at bounding box center [429, 454] width 17 height 17
type input "3"
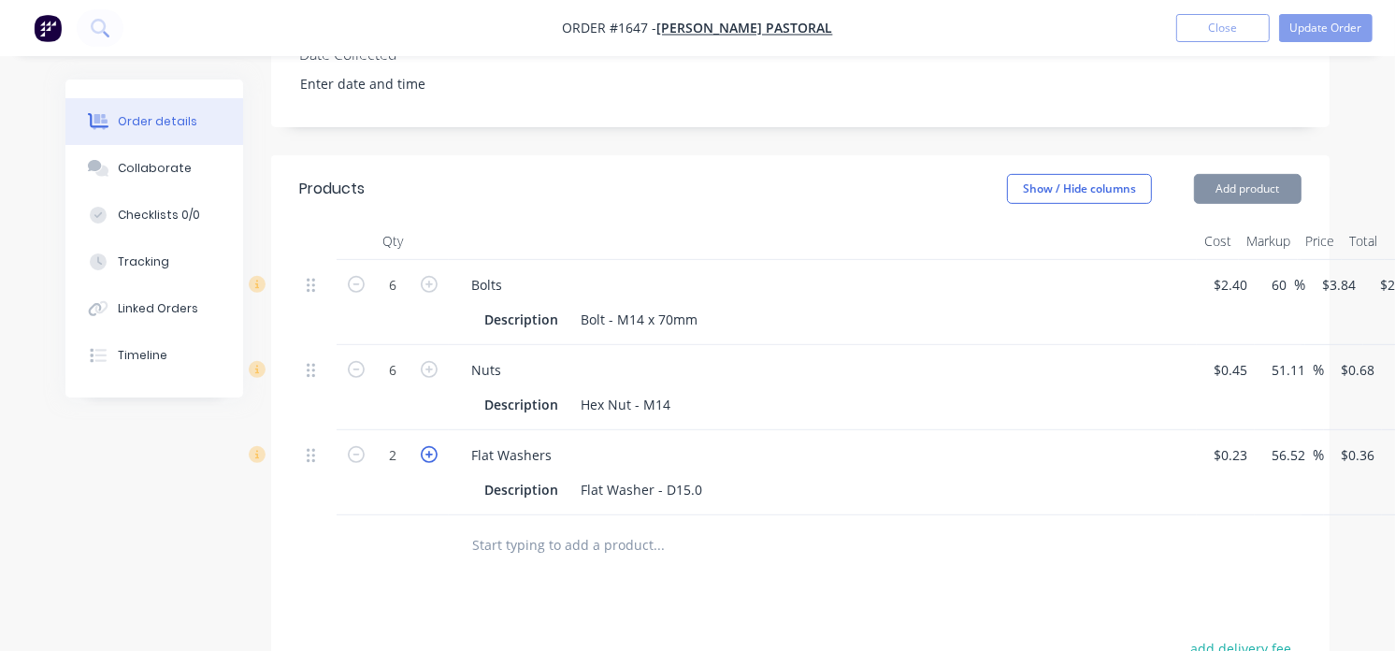
type input "$1.08"
click at [432, 446] on icon "button" at bounding box center [429, 454] width 17 height 17
type input "4"
type input "$1.44"
click at [432, 446] on icon "button" at bounding box center [429, 454] width 17 height 17
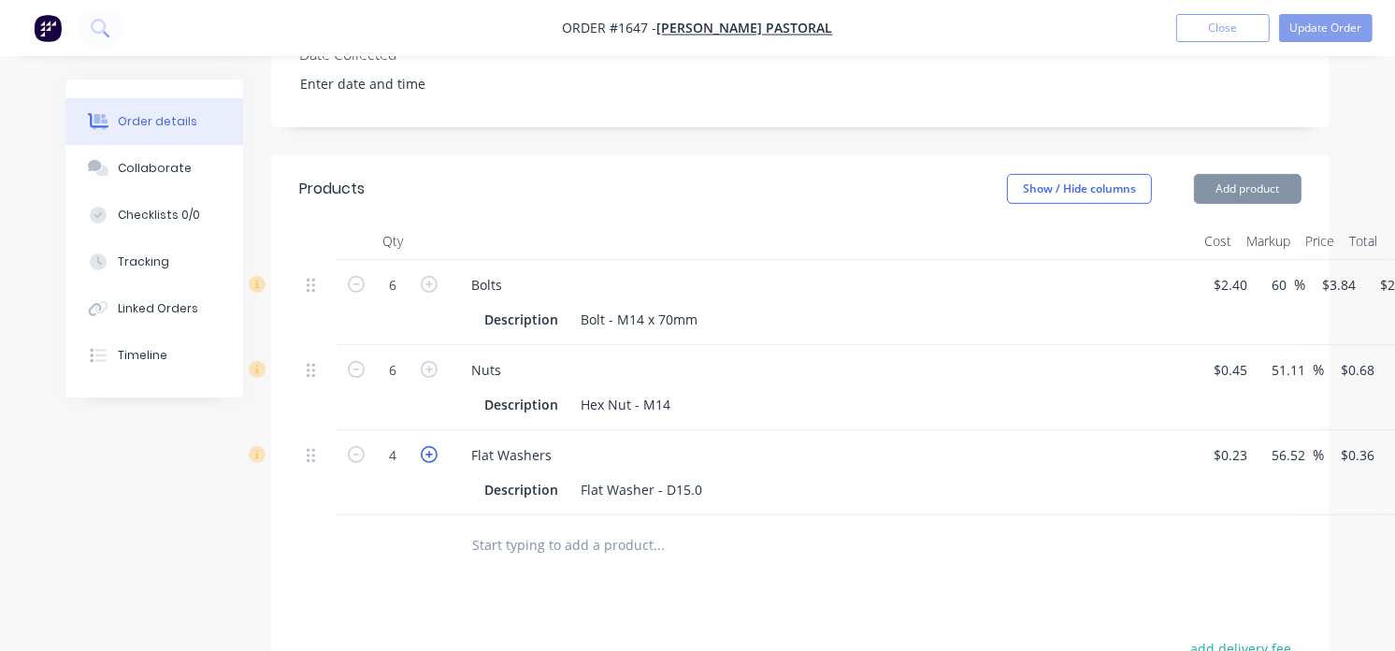
type input "5"
type input "$1.80"
click at [432, 446] on icon "button" at bounding box center [429, 454] width 17 height 17
type input "6"
type input "$2.16"
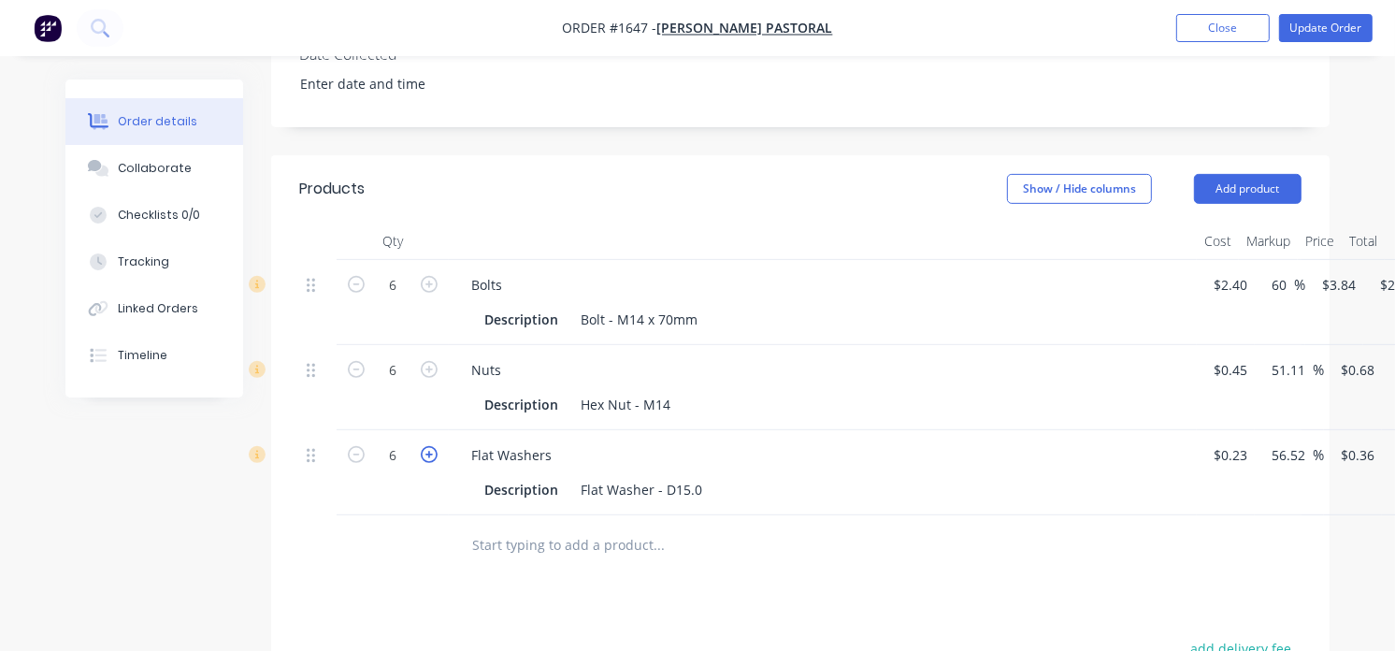
click at [432, 446] on icon "button" at bounding box center [429, 454] width 17 height 17
type input "7"
type input "$2.52"
click at [432, 446] on icon "button" at bounding box center [429, 454] width 17 height 17
type input "8"
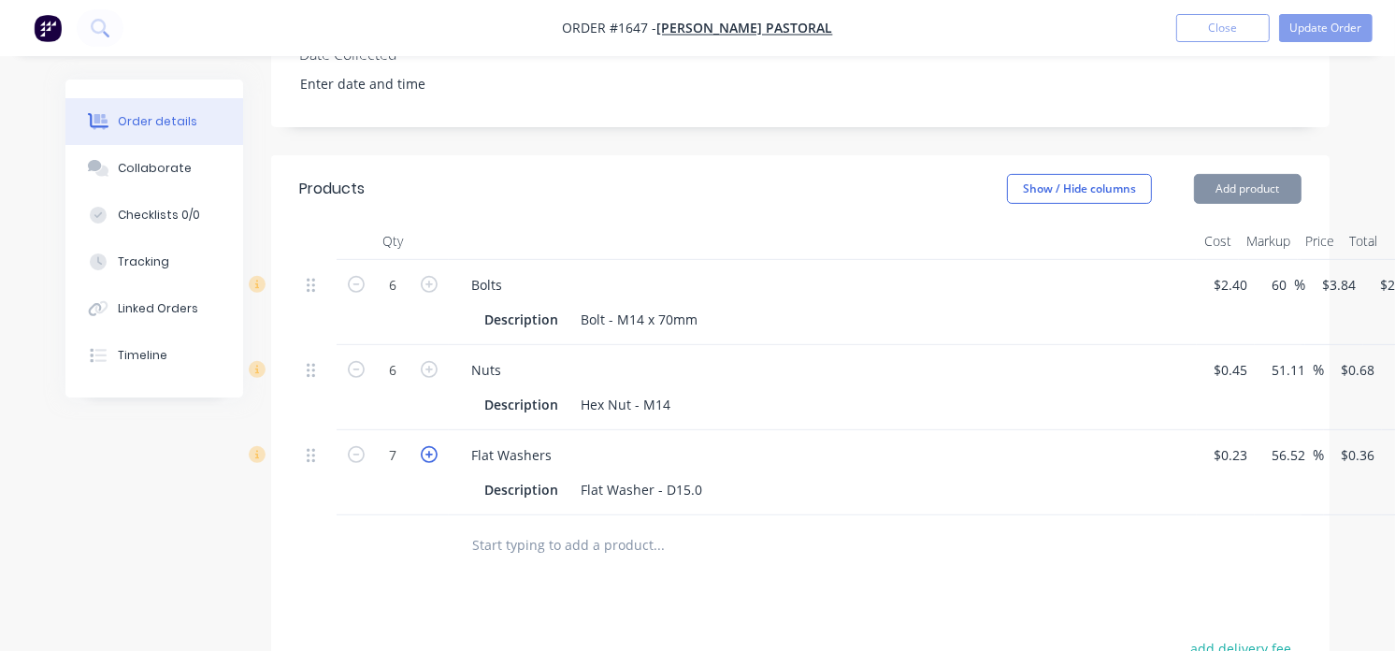
type input "$2.88"
click at [432, 446] on icon "button" at bounding box center [429, 454] width 17 height 17
type input "9"
type input "$3.24"
click at [432, 446] on icon "button" at bounding box center [429, 454] width 17 height 17
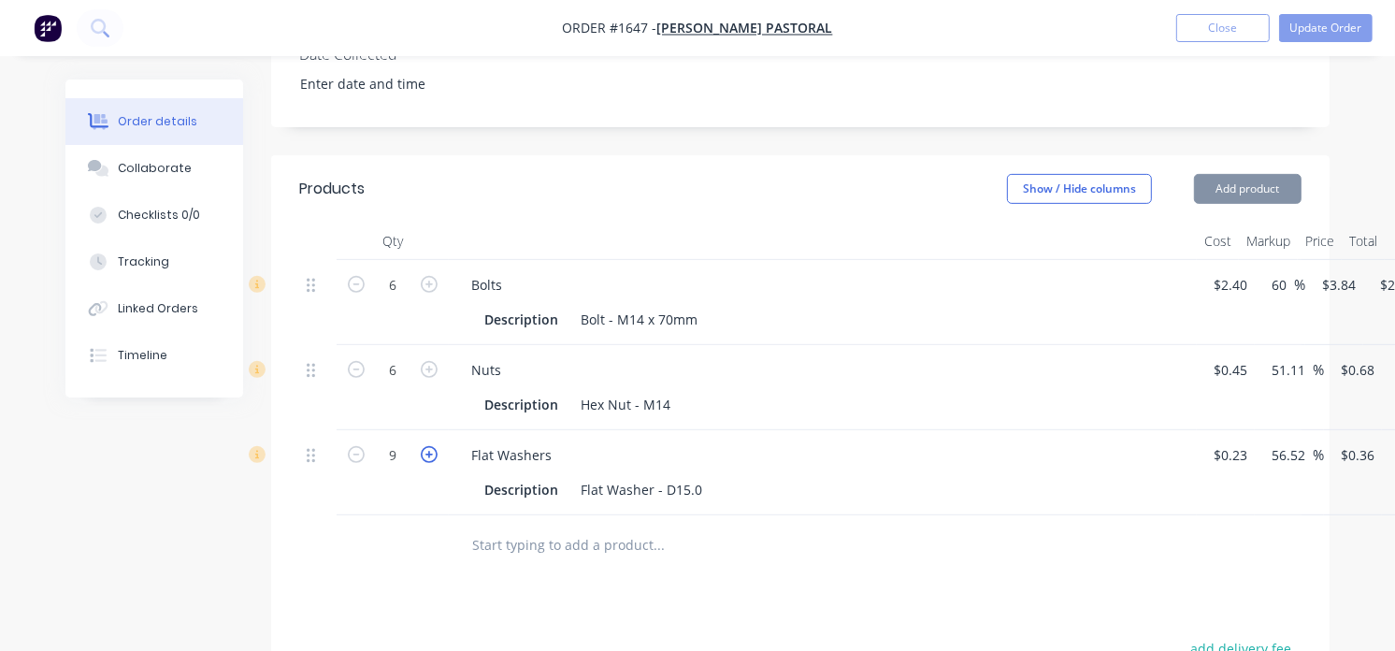
type input "10"
type input "$3.60"
click at [432, 446] on icon "button" at bounding box center [429, 454] width 17 height 17
type input "11"
type input "$3.96"
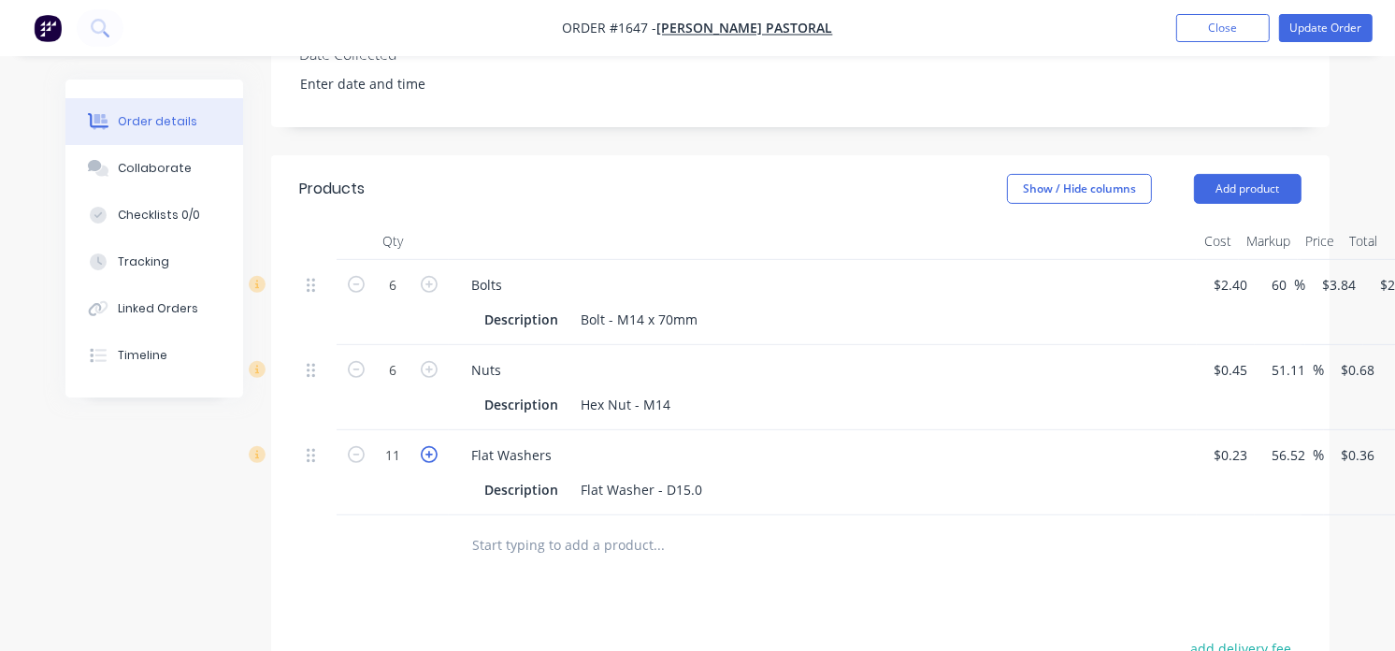
click at [432, 446] on icon "button" at bounding box center [429, 454] width 17 height 17
type input "12"
type input "$4.32"
click at [1269, 174] on button "Add product" at bounding box center [1248, 189] width 108 height 30
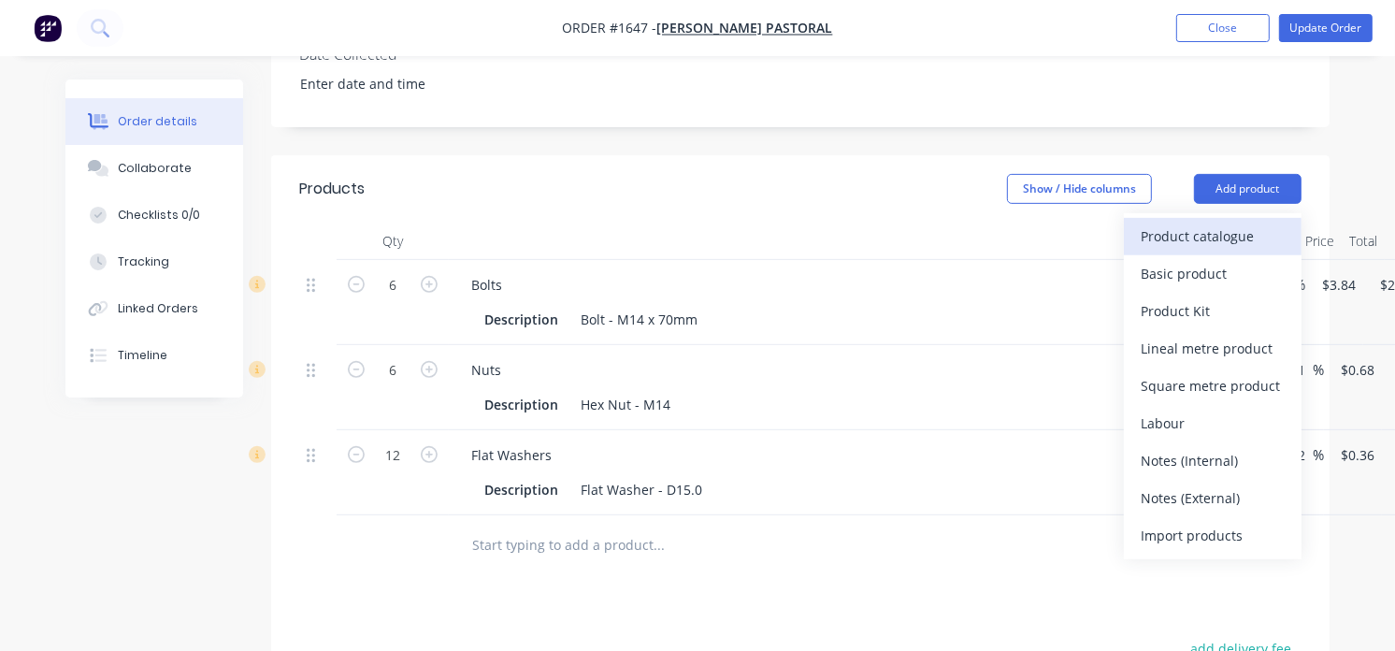
click at [1218, 223] on div "Product catalogue" at bounding box center [1213, 236] width 144 height 27
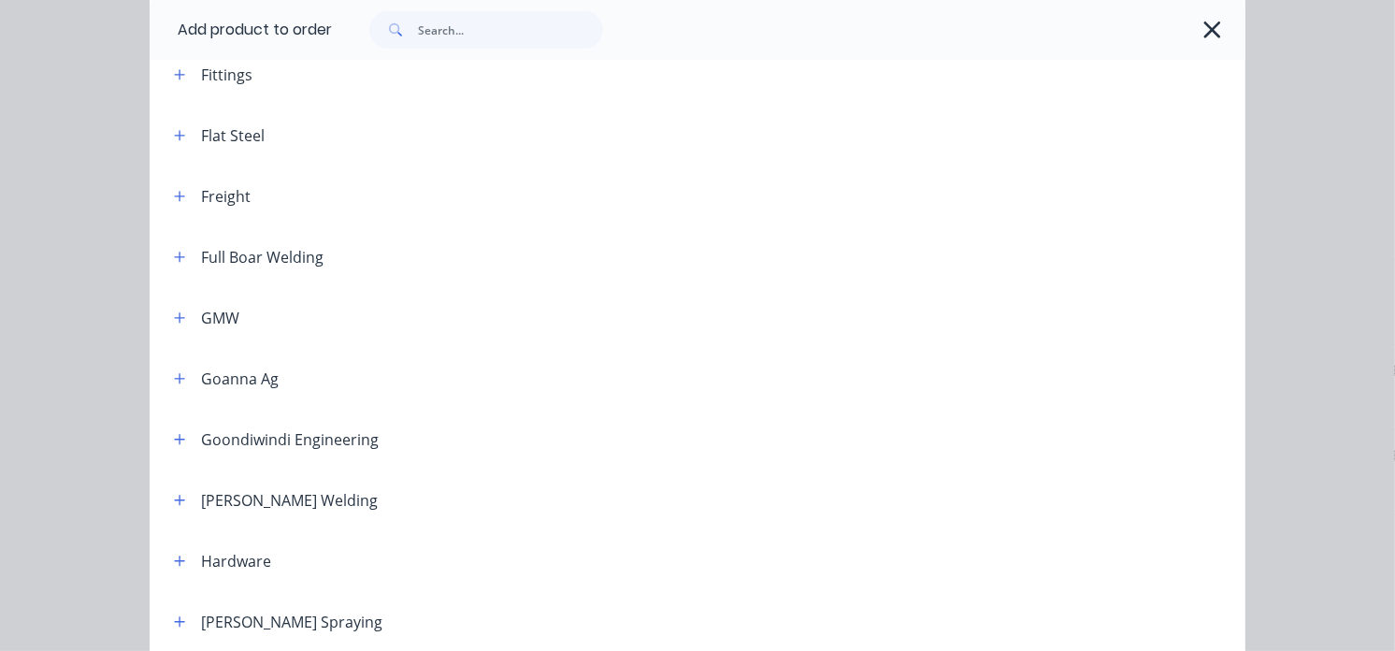
scroll to position [1039, 0]
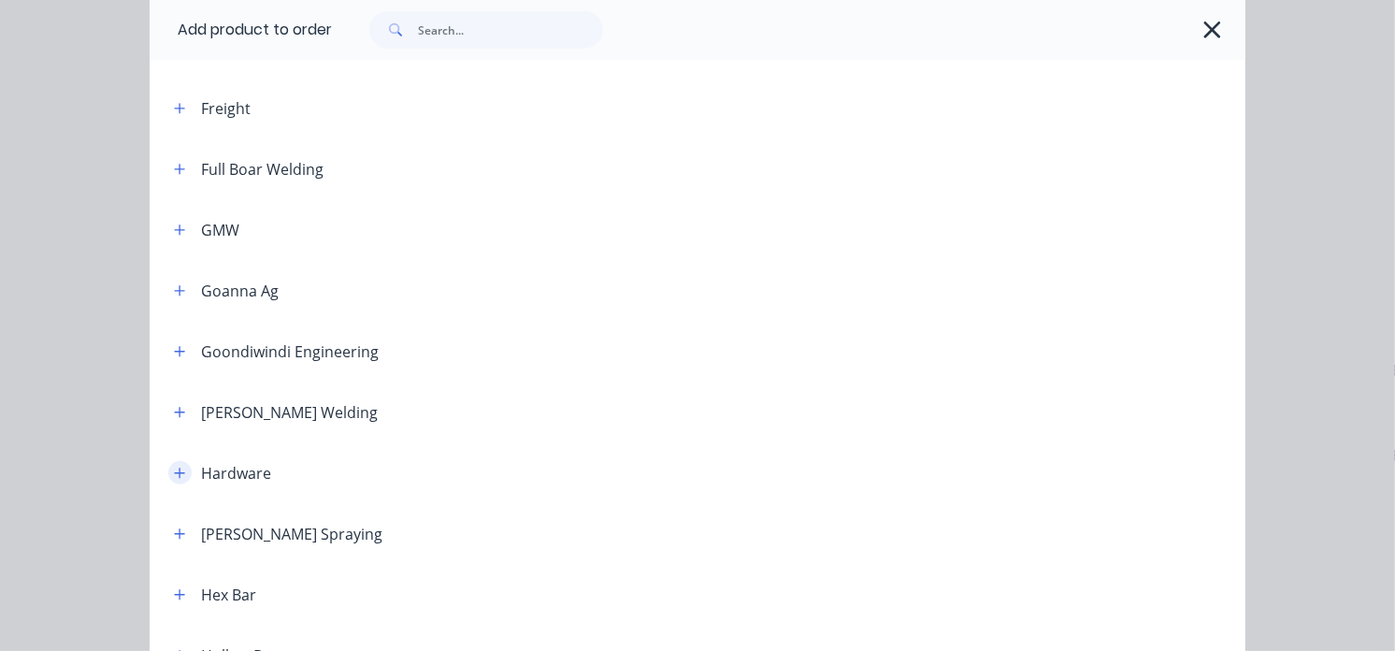
click at [174, 474] on icon "button" at bounding box center [179, 473] width 11 height 13
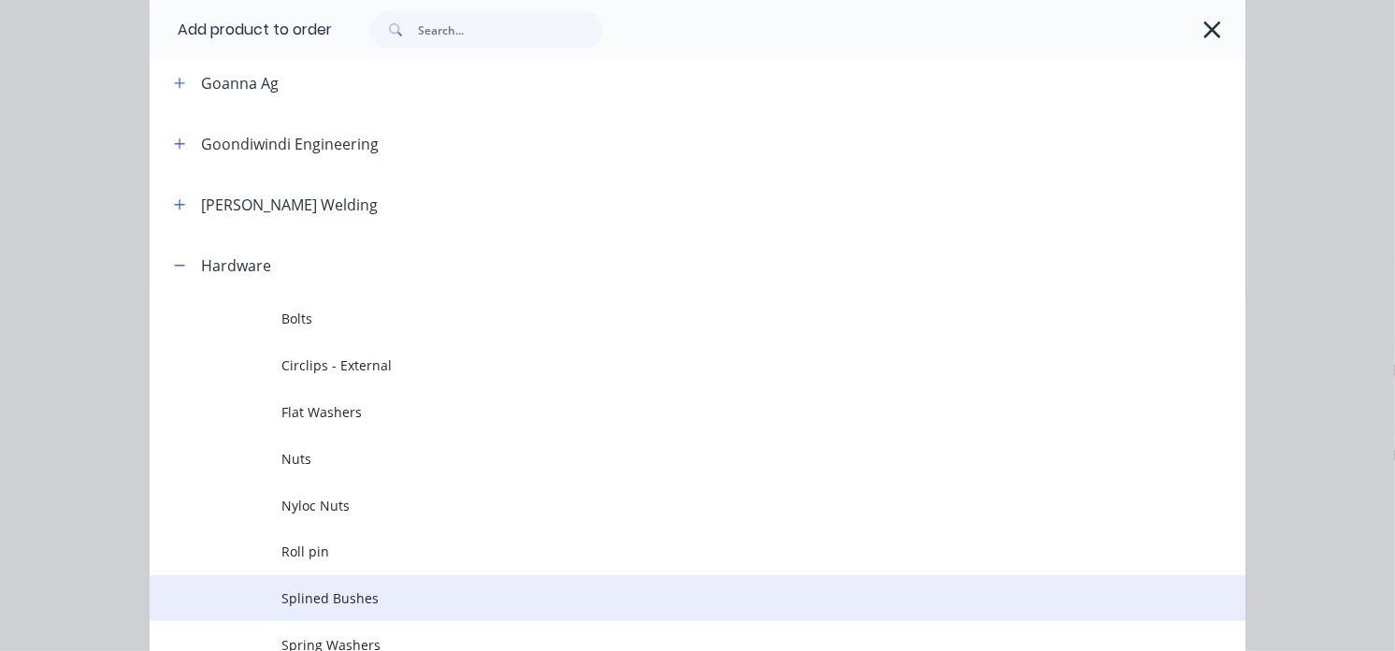
scroll to position [1350, 0]
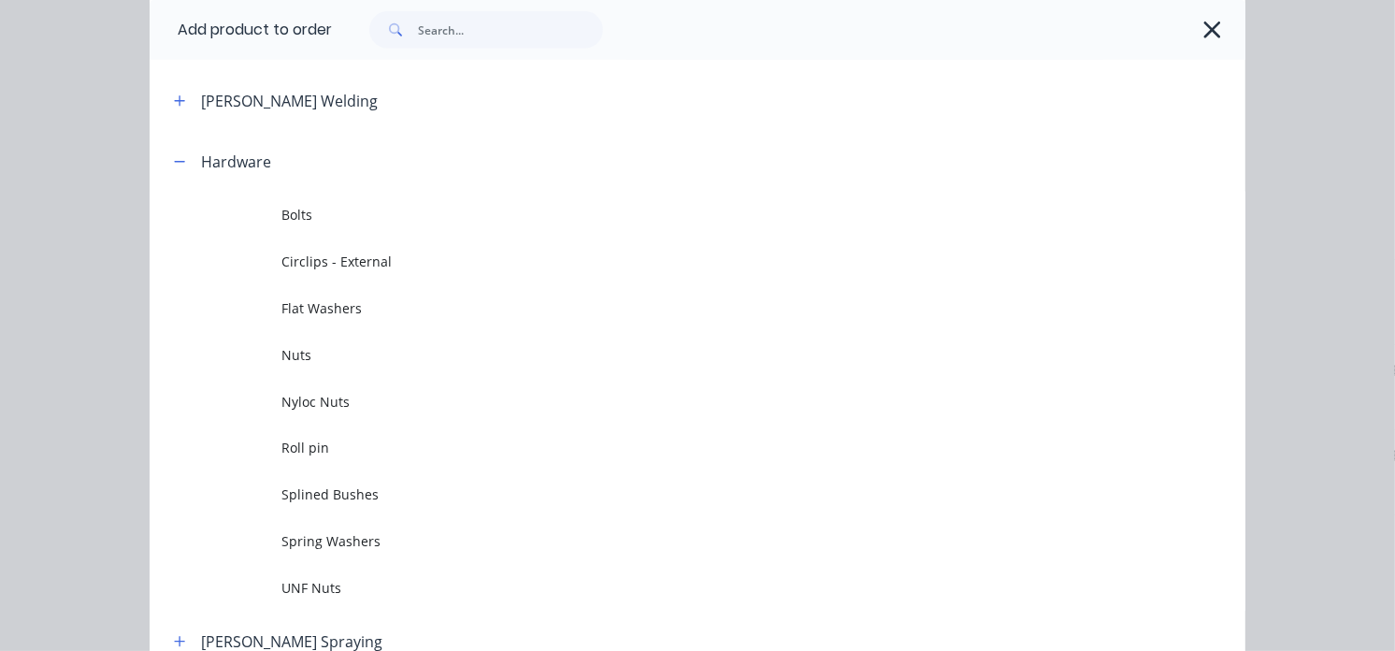
drag, startPoint x: 360, startPoint y: 538, endPoint x: 301, endPoint y: 533, distance: 59.1
click at [300, 533] on span "Spring Washers" at bounding box center [666, 541] width 771 height 20
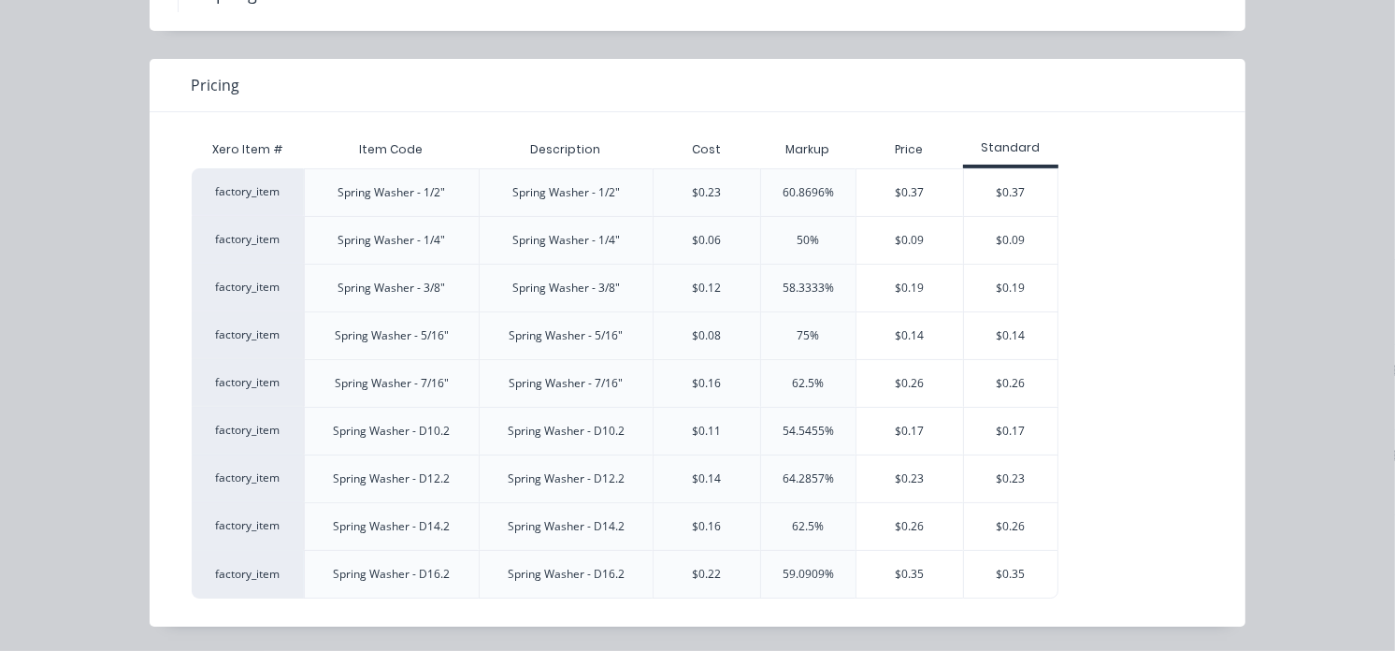
scroll to position [118, 0]
click at [1008, 520] on div "$0.26" at bounding box center [1011, 525] width 94 height 47
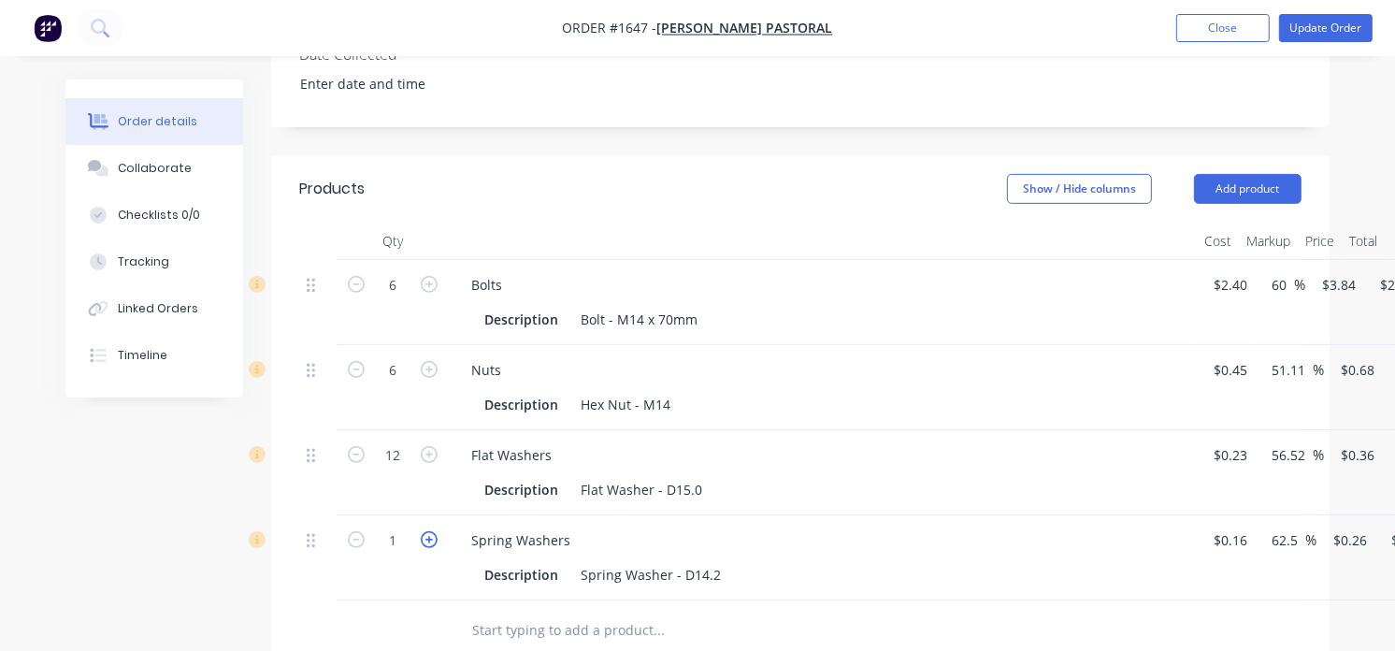
click at [423, 531] on icon "button" at bounding box center [429, 539] width 17 height 17
type input "2"
type input "$0.52"
click at [423, 531] on icon "button" at bounding box center [429, 539] width 17 height 17
type input "3"
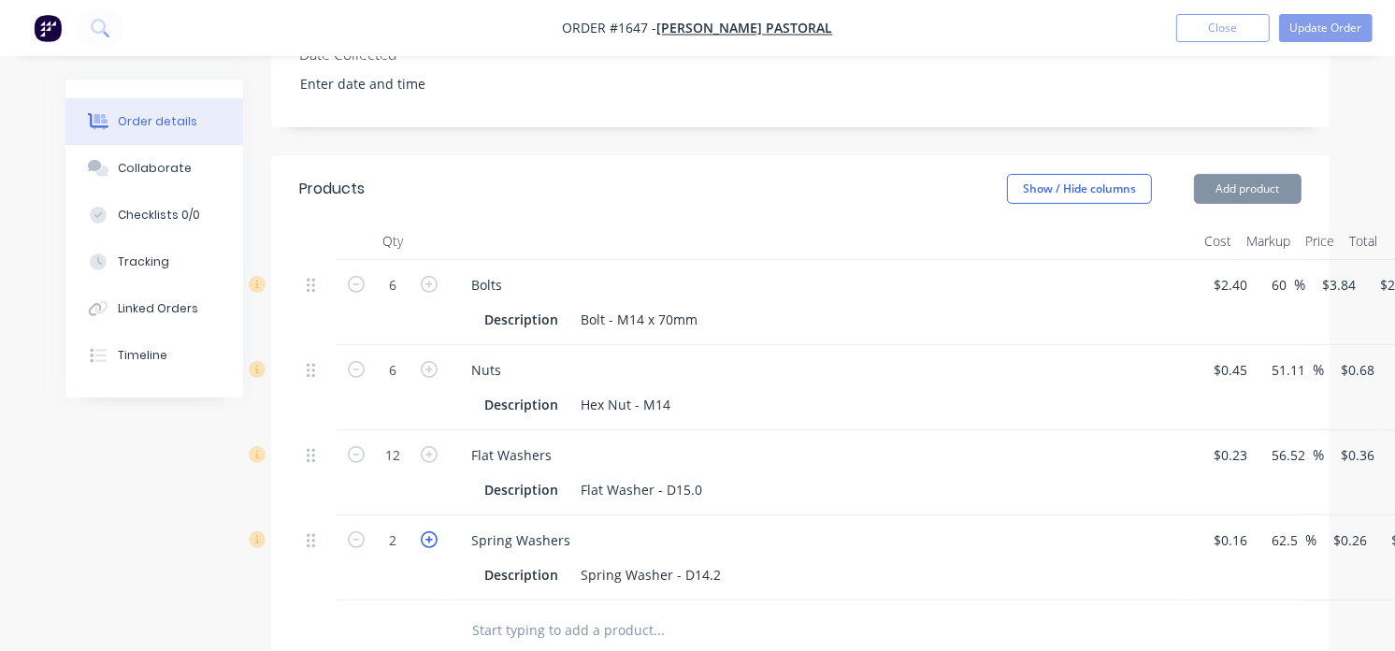
type input "$0.78"
click at [423, 531] on icon "button" at bounding box center [429, 539] width 17 height 17
type input "4"
type input "$1.04"
click at [423, 531] on icon "button" at bounding box center [429, 539] width 17 height 17
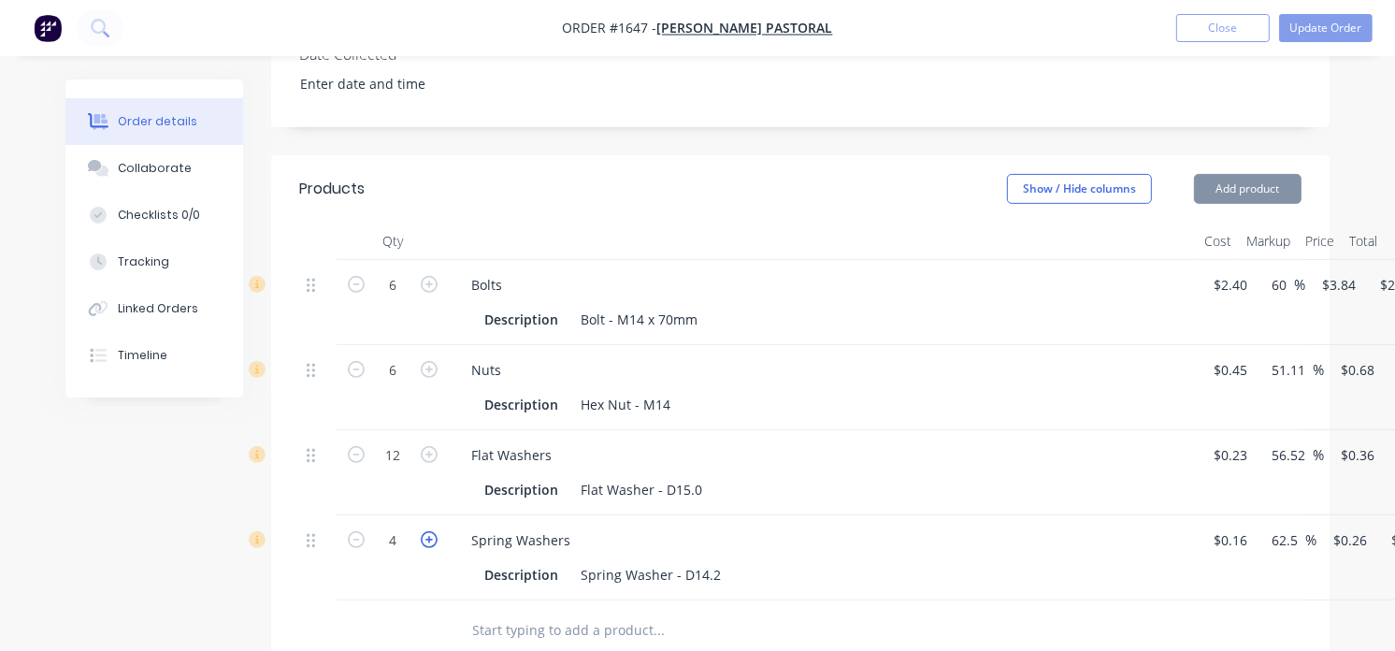
type input "5"
type input "$1.30"
click at [423, 531] on icon "button" at bounding box center [429, 539] width 17 height 17
type input "6"
type input "$1.56"
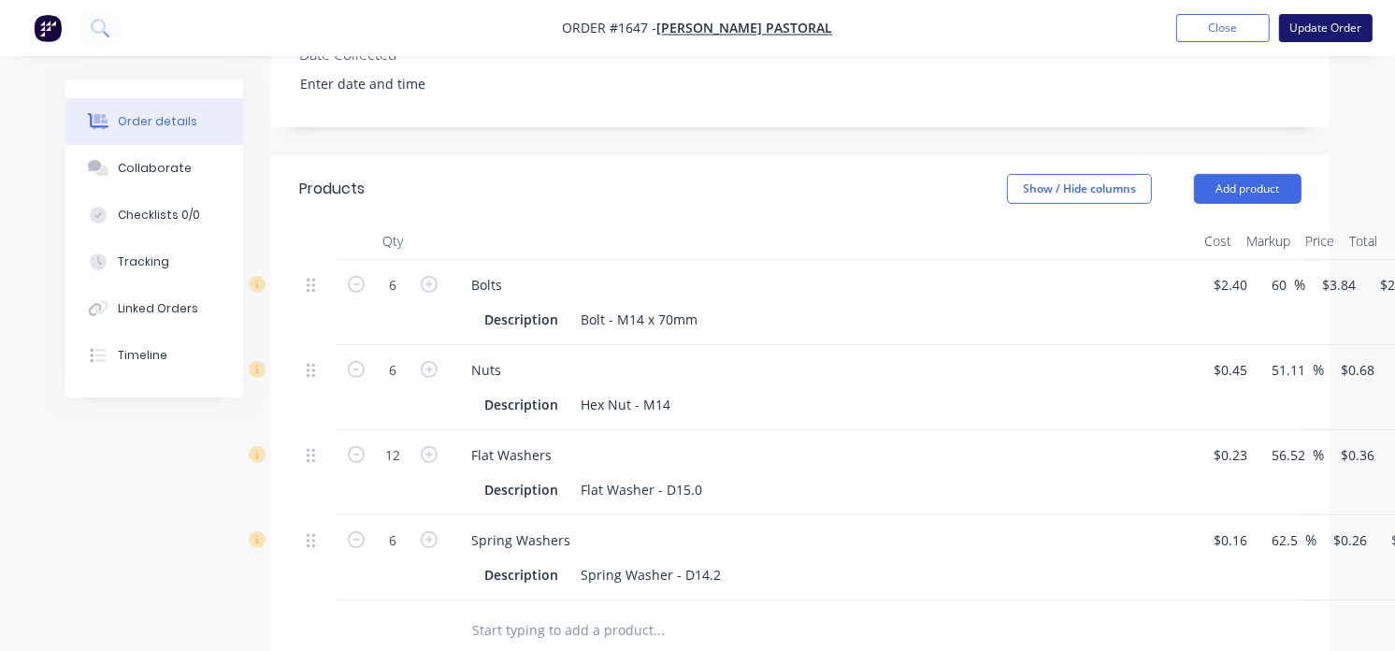
click at [1347, 31] on button "Update Order" at bounding box center [1326, 28] width 94 height 28
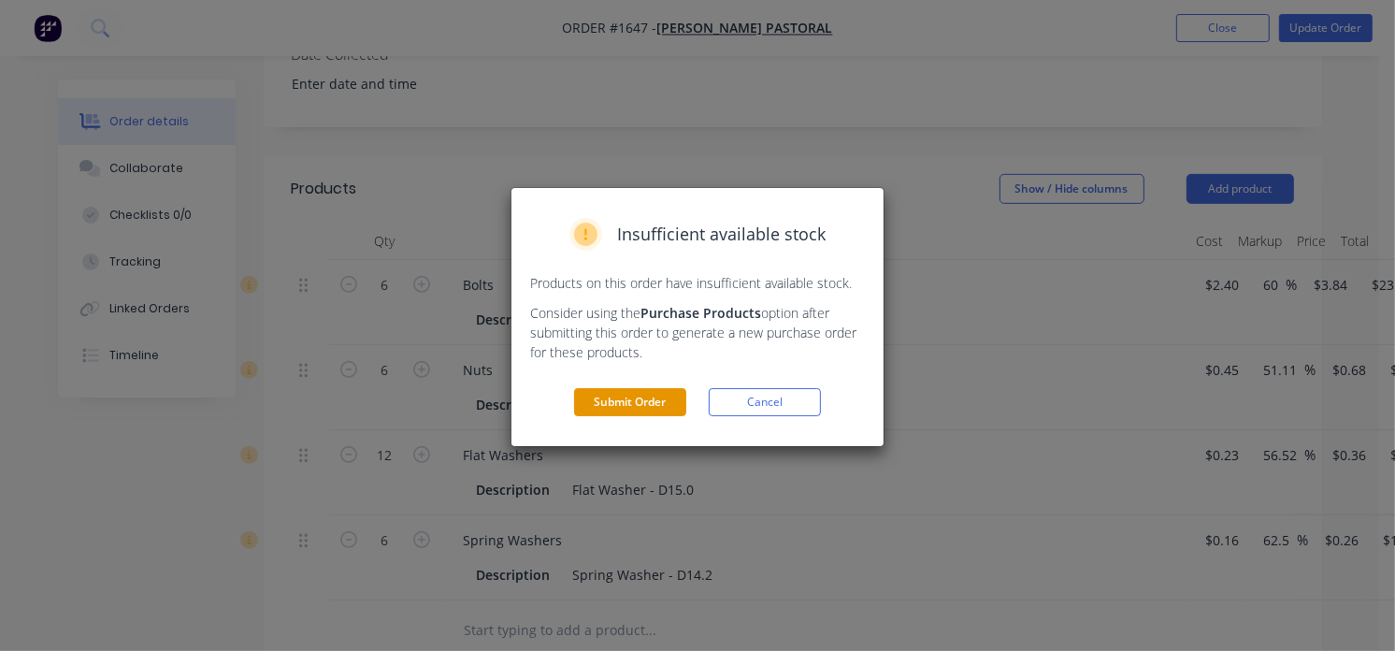
click at [643, 404] on button "Submit Order" at bounding box center [630, 402] width 112 height 28
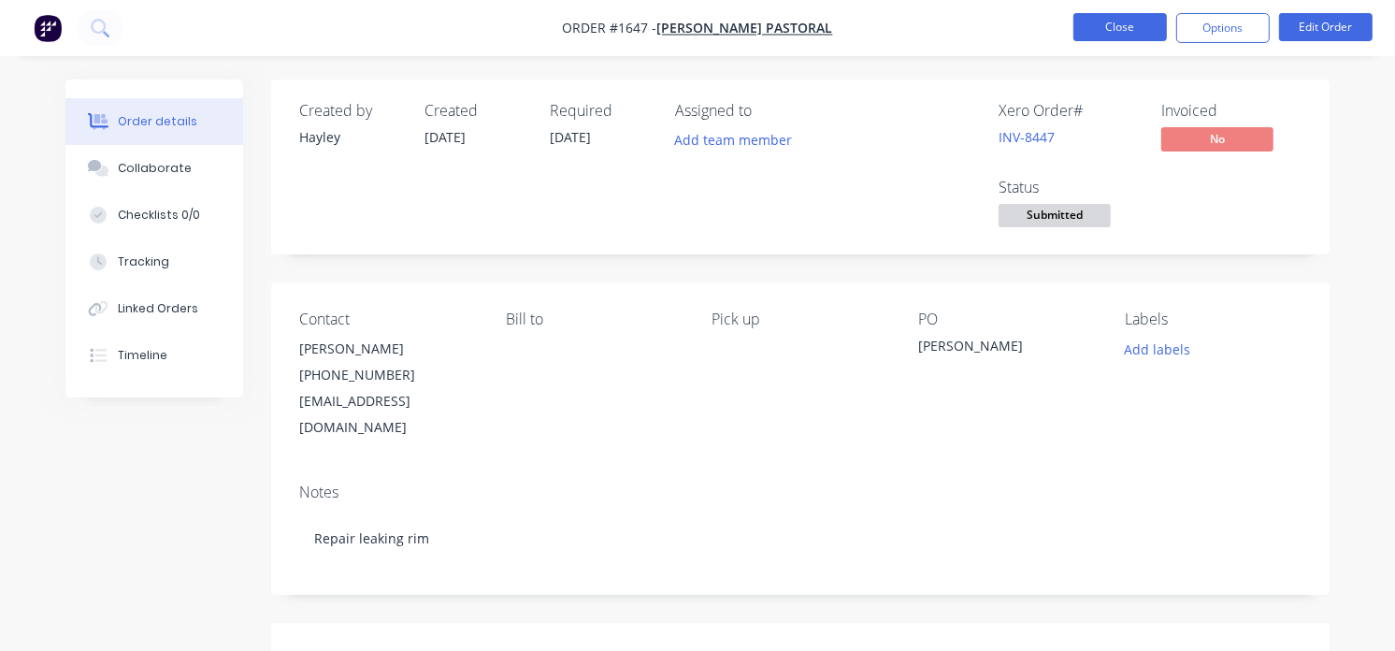
click at [1130, 31] on button "Close" at bounding box center [1120, 27] width 94 height 28
